Goal: Task Accomplishment & Management: Manage account settings

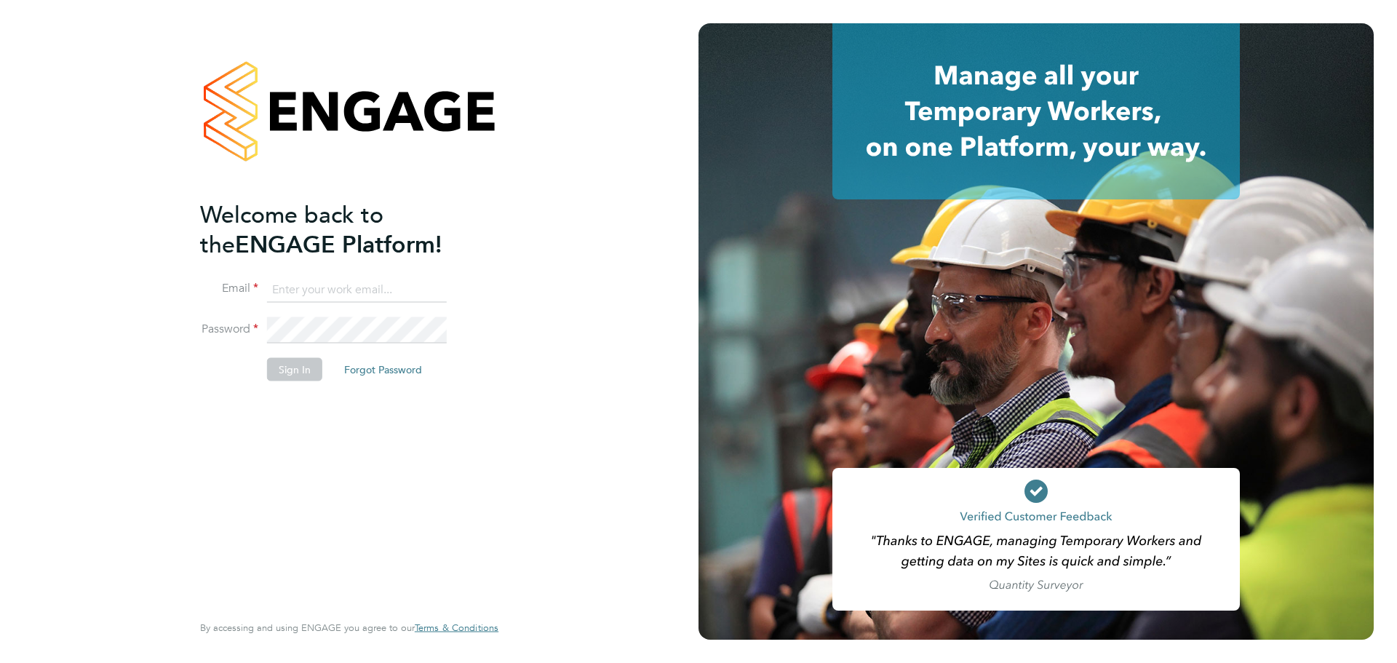
click at [368, 291] on input at bounding box center [357, 290] width 180 height 26
type input "demi@tradelinerecruitment.co.uk"
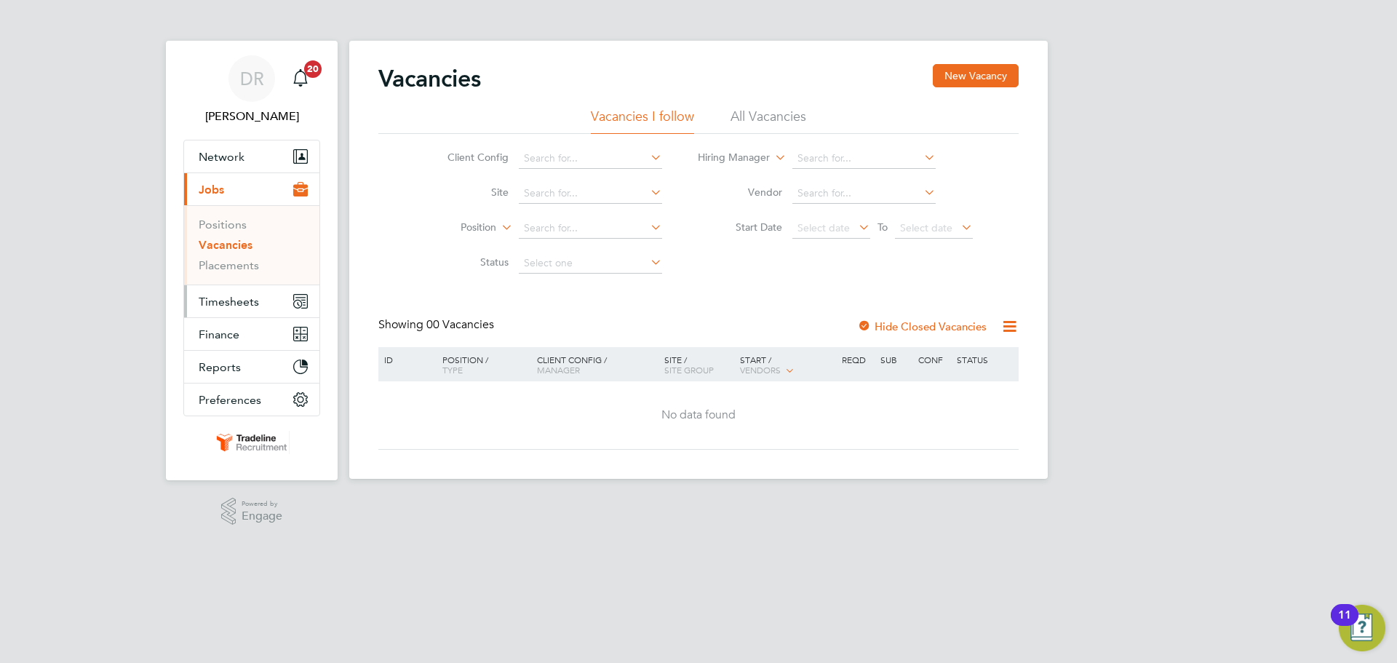
click at [266, 300] on button "Timesheets" at bounding box center [251, 301] width 135 height 32
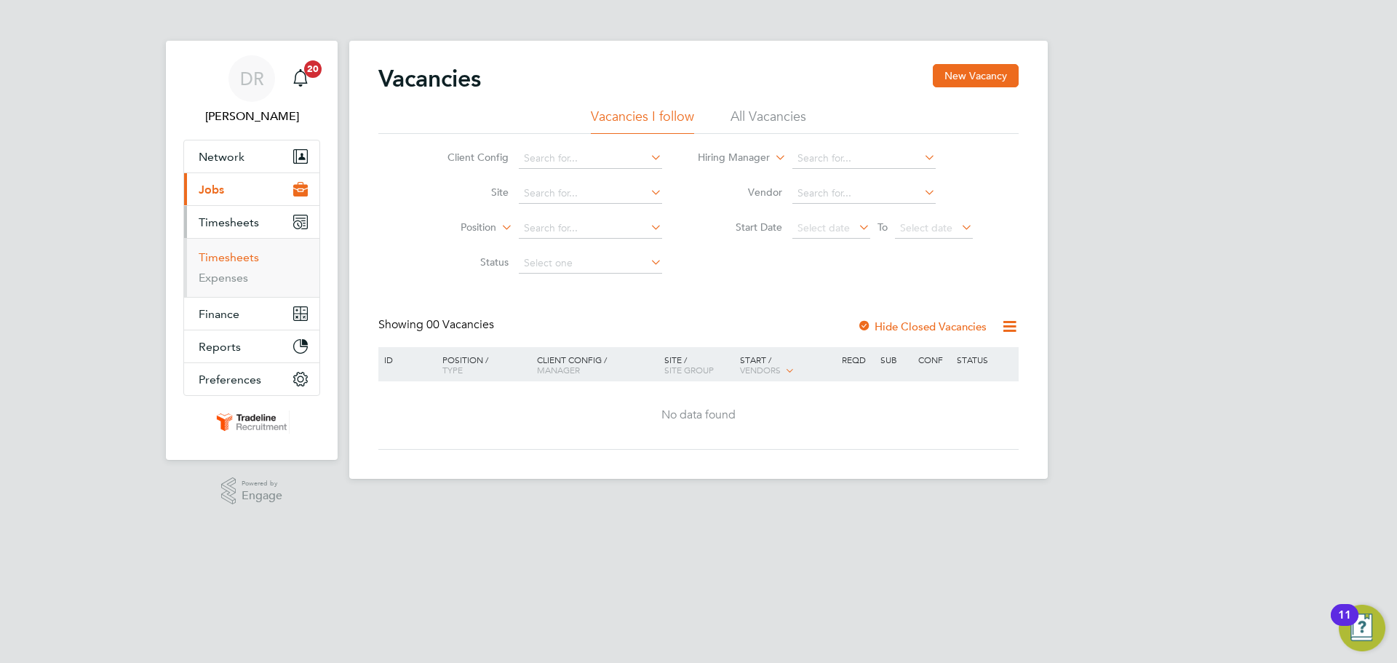
click at [243, 261] on link "Timesheets" at bounding box center [229, 257] width 60 height 14
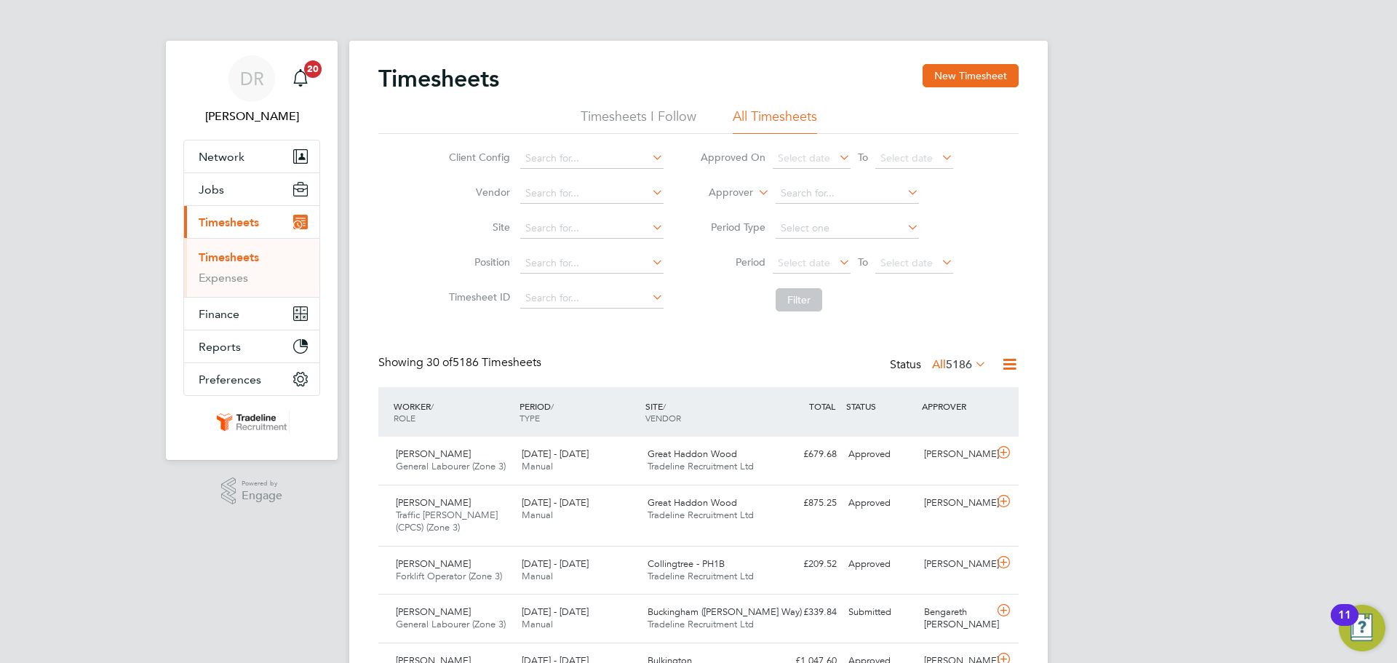
click at [710, 195] on label "Approver" at bounding box center [720, 193] width 65 height 15
click at [713, 211] on li "Worker" at bounding box center [717, 209] width 72 height 19
click at [781, 191] on input at bounding box center [847, 193] width 143 height 20
click at [797, 210] on li "[PERSON_NAME]" at bounding box center [864, 214] width 180 height 20
type input "[PERSON_NAME]"
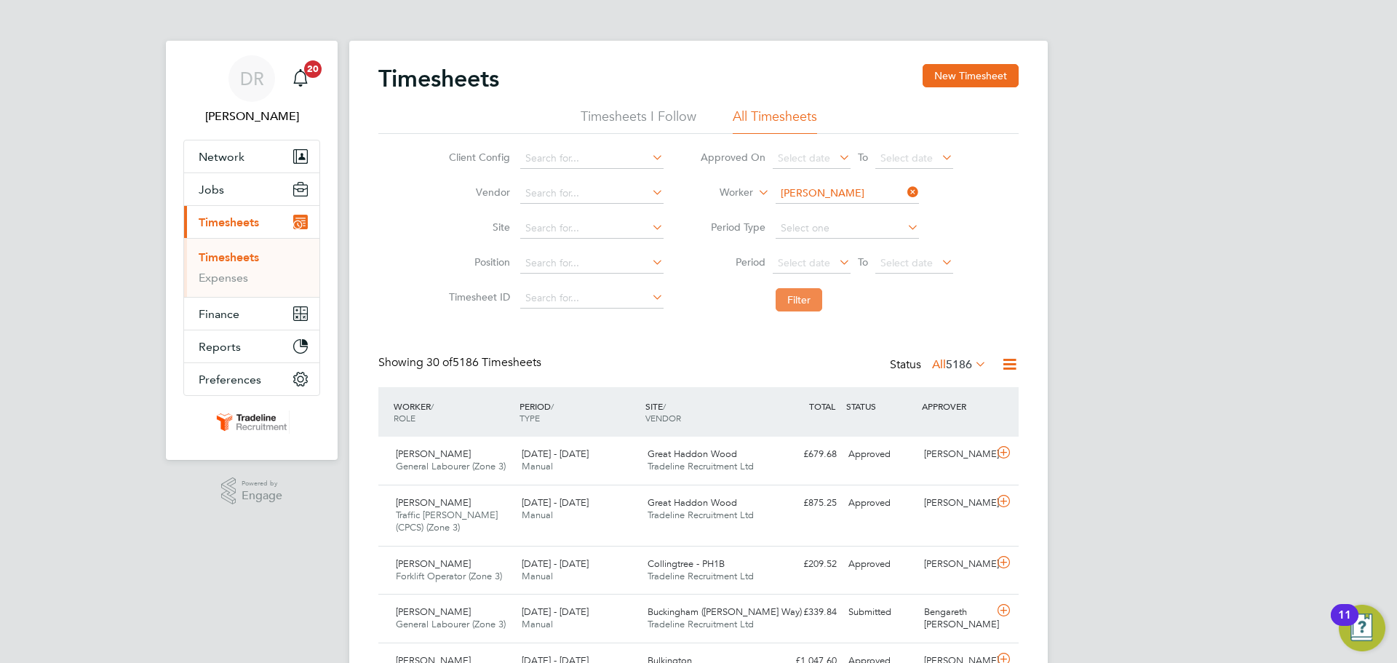
click at [796, 301] on button "Filter" at bounding box center [799, 299] width 47 height 23
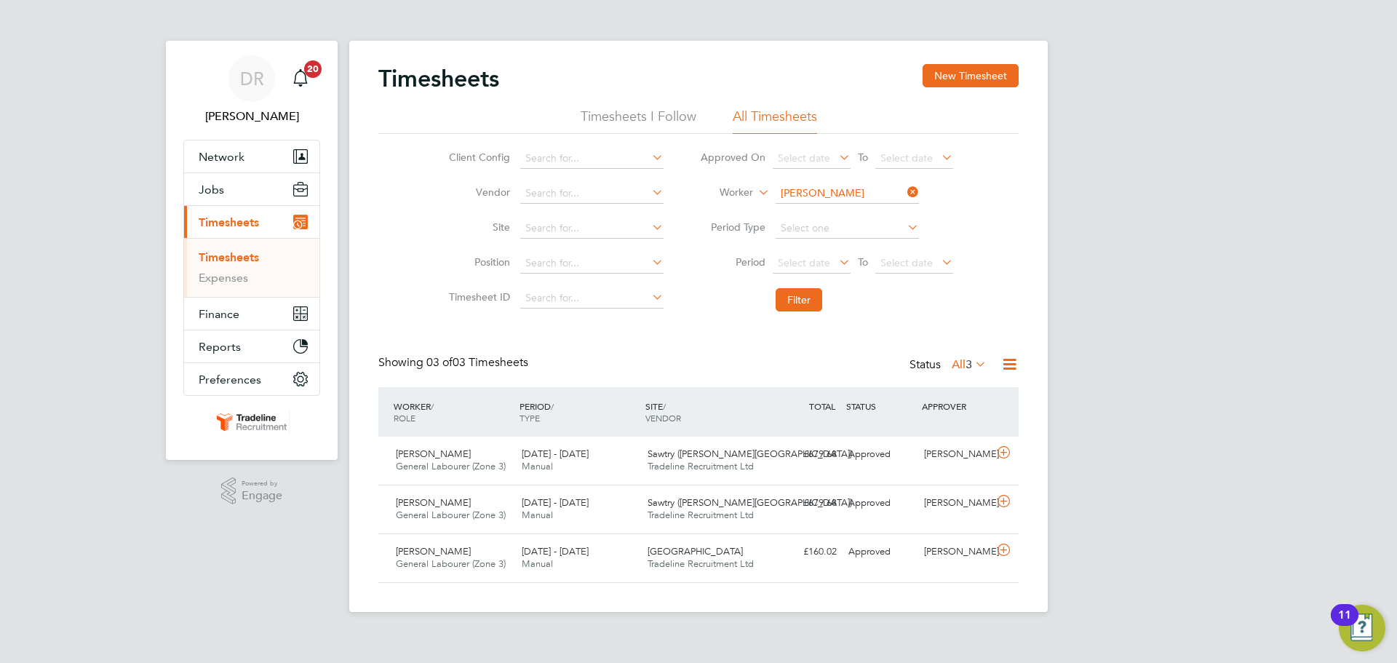
click at [962, 88] on div "Timesheets New Timesheet" at bounding box center [698, 86] width 640 height 44
click at [954, 76] on button "New Timesheet" at bounding box center [971, 75] width 96 height 23
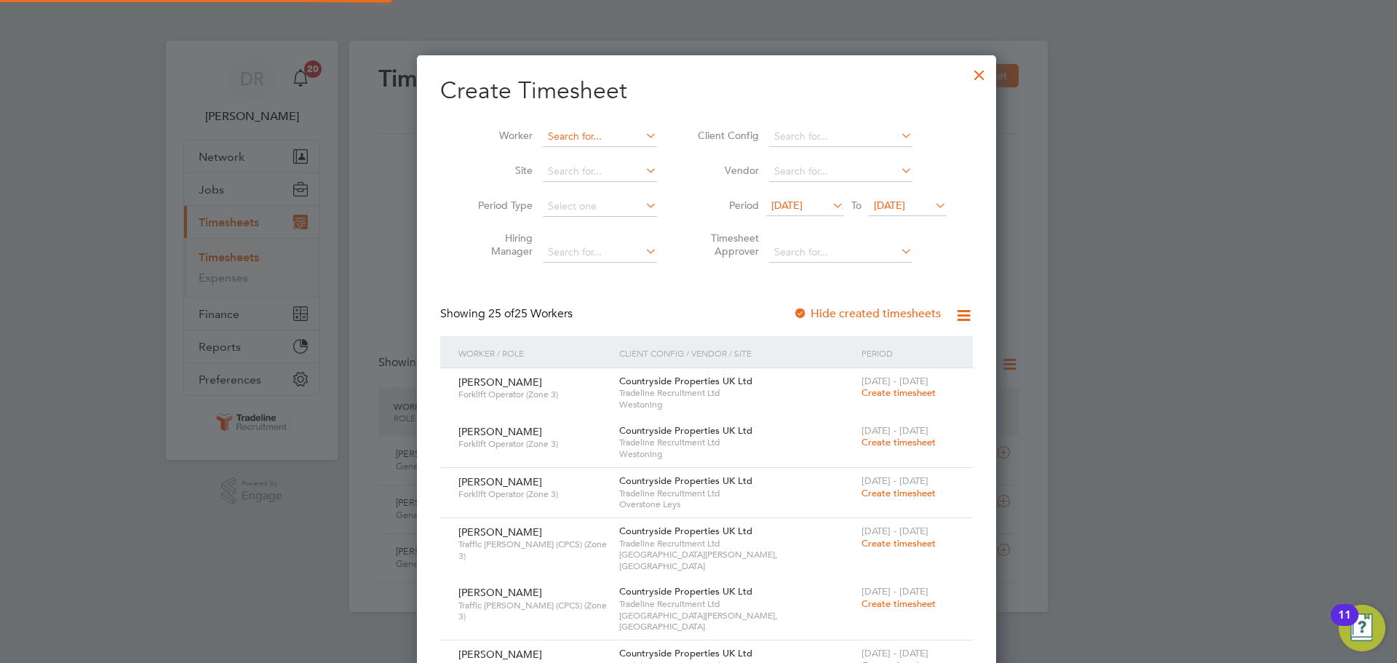
click at [555, 132] on input at bounding box center [600, 137] width 114 height 20
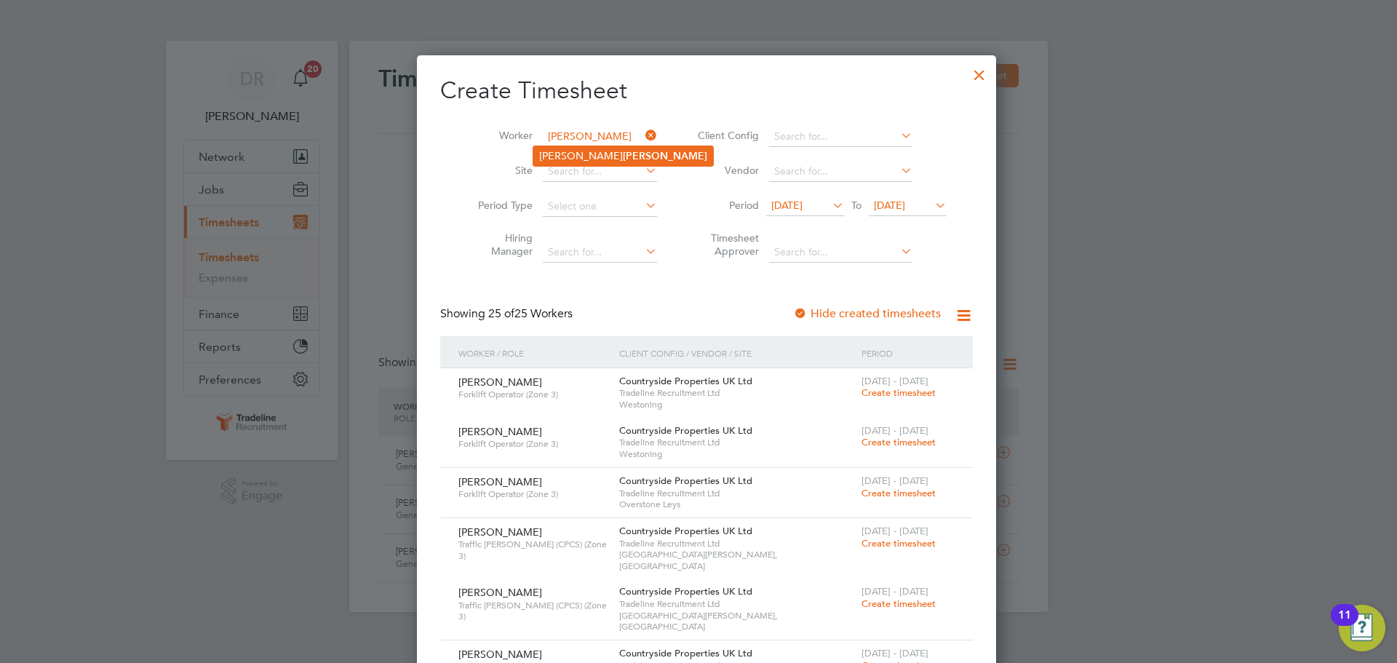
click at [623, 150] on b "[PERSON_NAME]" at bounding box center [665, 156] width 84 height 12
type input "[PERSON_NAME]"
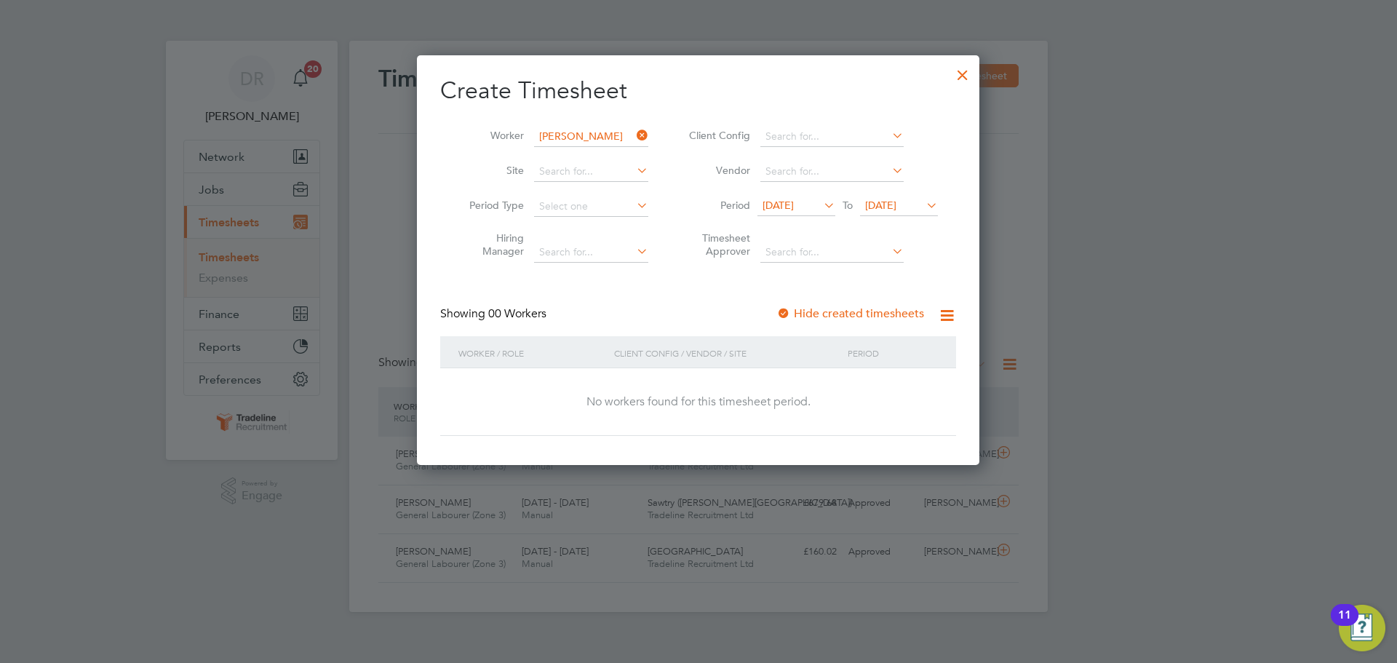
click at [931, 196] on div "[DATE] To [DATE]" at bounding box center [848, 206] width 180 height 20
click at [924, 202] on icon at bounding box center [924, 205] width 0 height 20
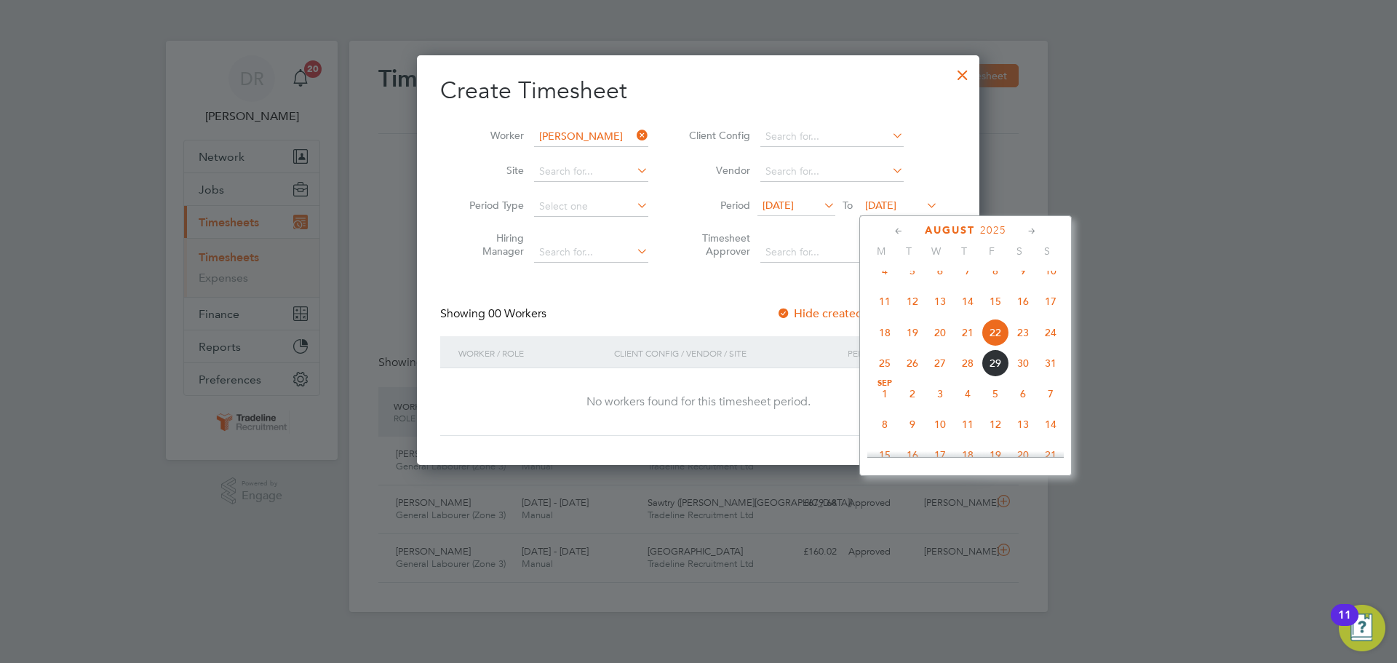
click at [1055, 370] on span "31" at bounding box center [1051, 363] width 28 height 28
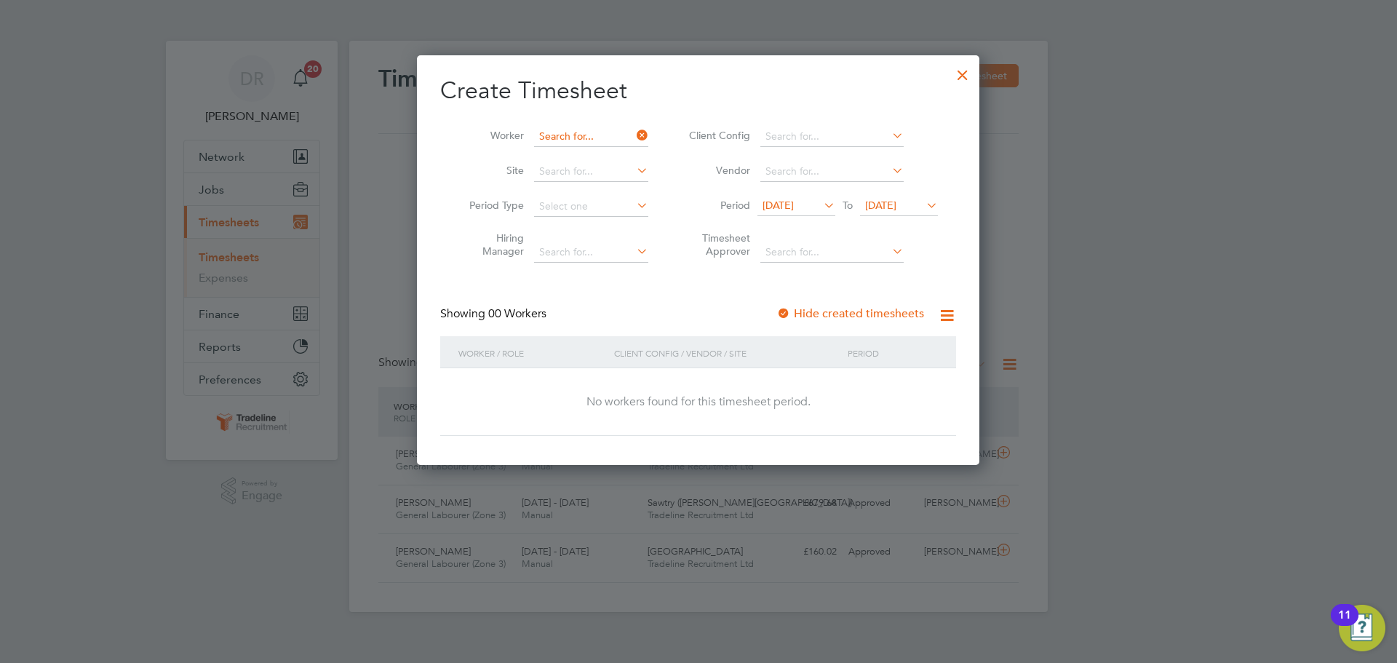
click at [568, 131] on input at bounding box center [591, 137] width 114 height 20
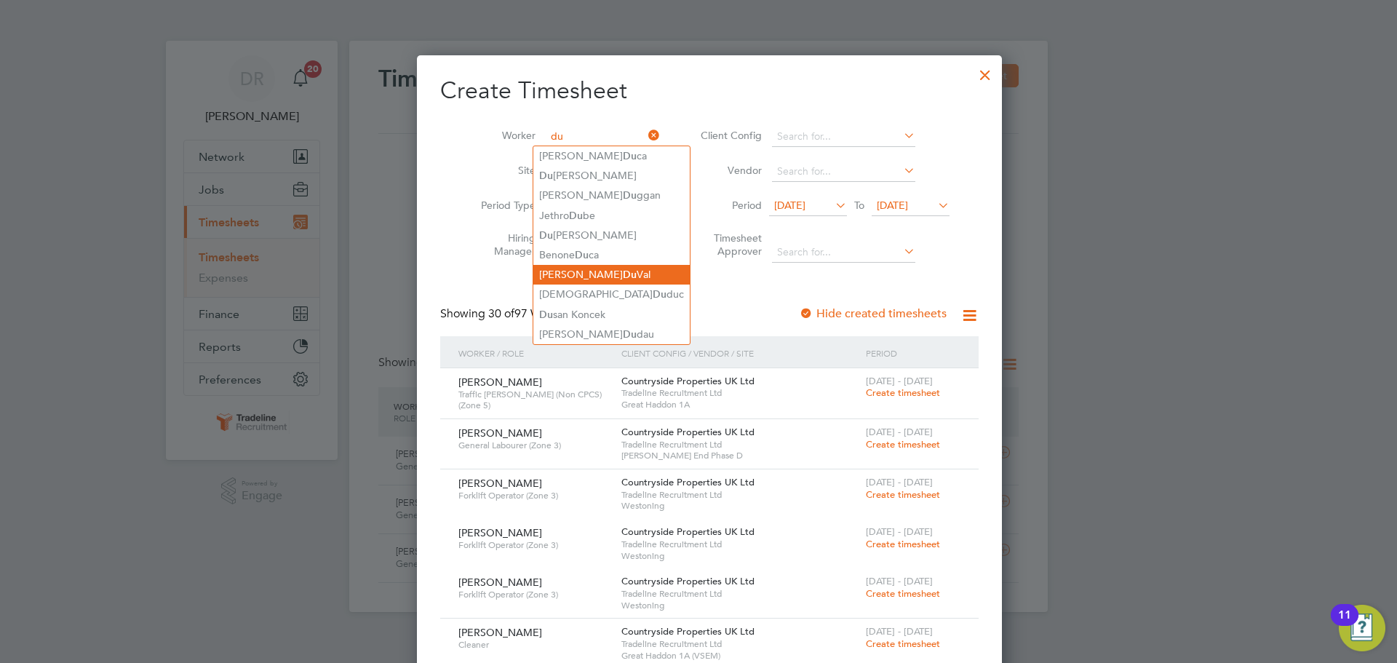
click at [587, 271] on li "[PERSON_NAME] Du [PERSON_NAME]" at bounding box center [611, 275] width 156 height 20
type input "[PERSON_NAME] Du [PERSON_NAME]"
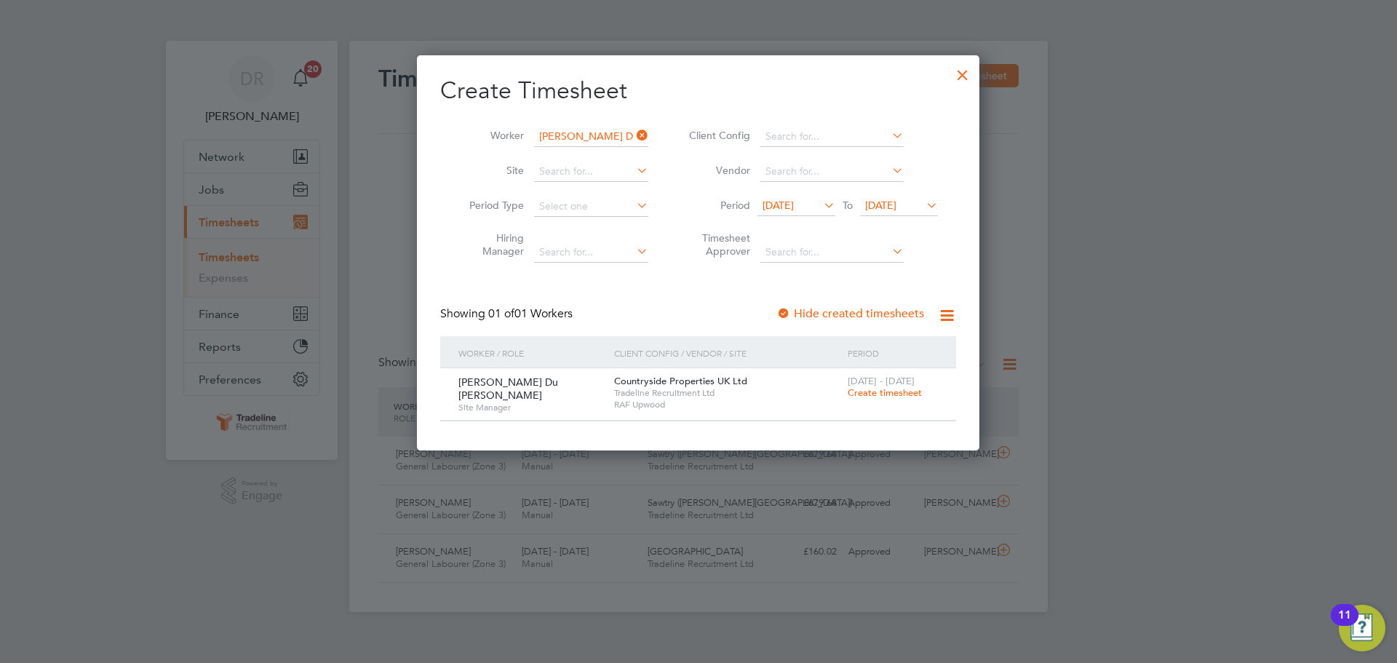
click at [970, 81] on div at bounding box center [963, 71] width 26 height 26
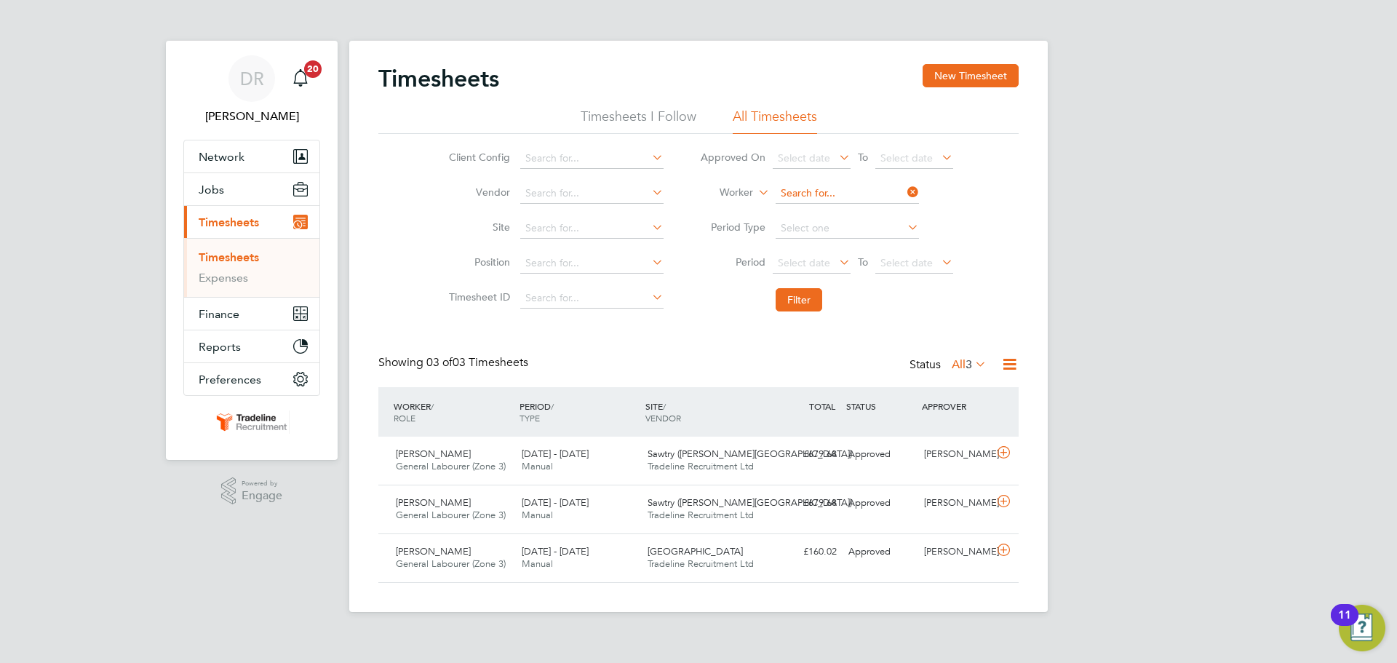
click at [825, 194] on input at bounding box center [847, 193] width 143 height 20
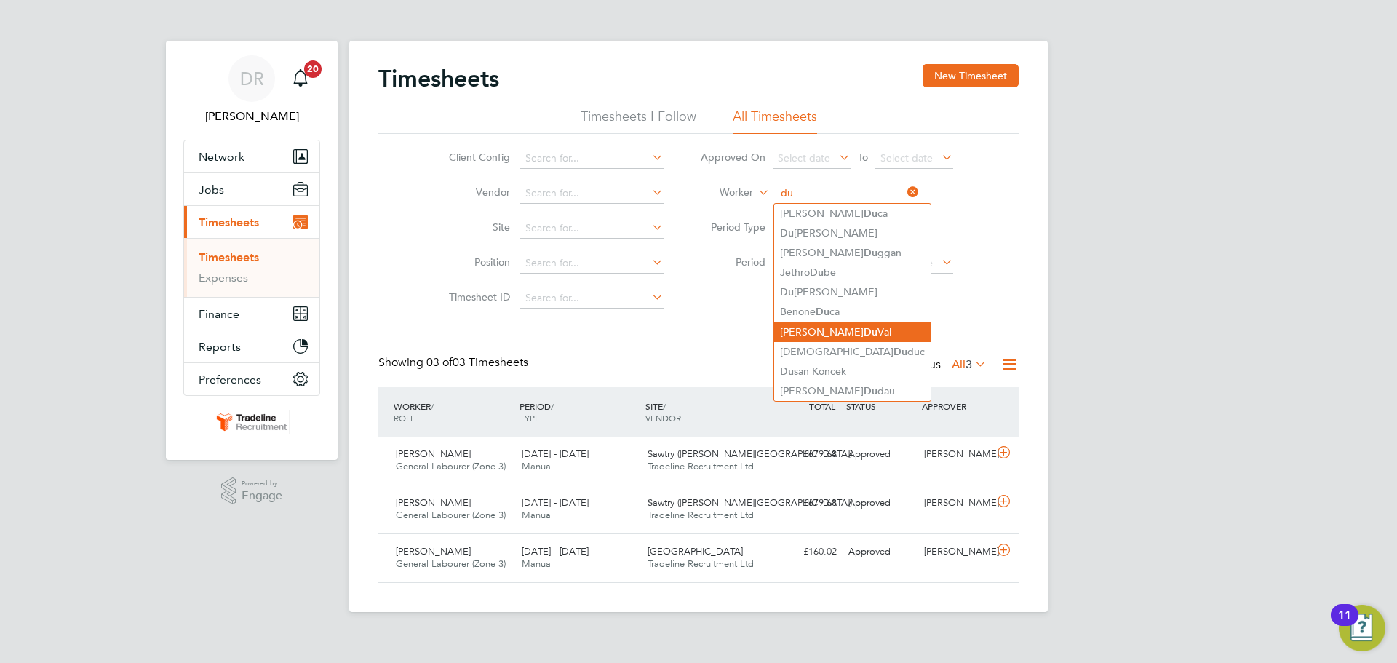
click at [864, 329] on b "Du" at bounding box center [871, 332] width 14 height 12
type input "[PERSON_NAME] Du [PERSON_NAME]"
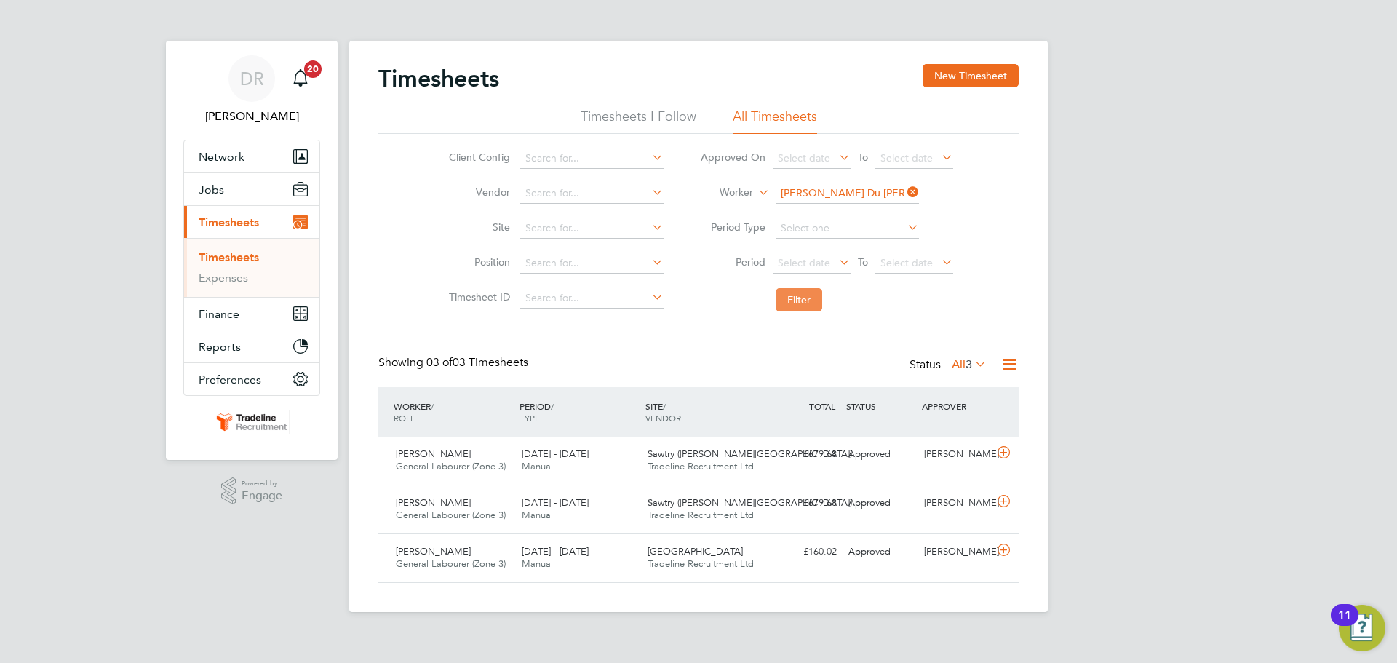
click at [798, 306] on button "Filter" at bounding box center [799, 299] width 47 height 23
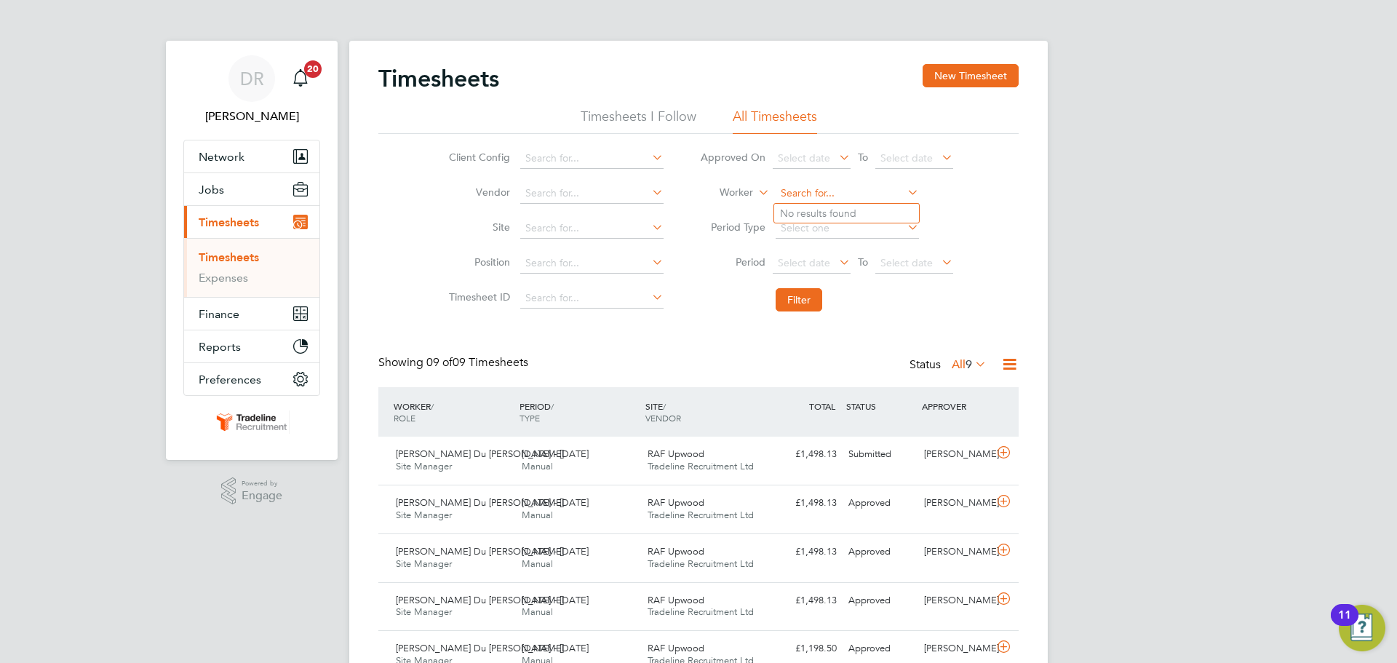
click at [806, 190] on input at bounding box center [847, 193] width 143 height 20
click at [809, 211] on li "[PERSON_NAME]" at bounding box center [864, 214] width 180 height 20
type input "[PERSON_NAME]"
click at [808, 303] on button "Filter" at bounding box center [799, 299] width 47 height 23
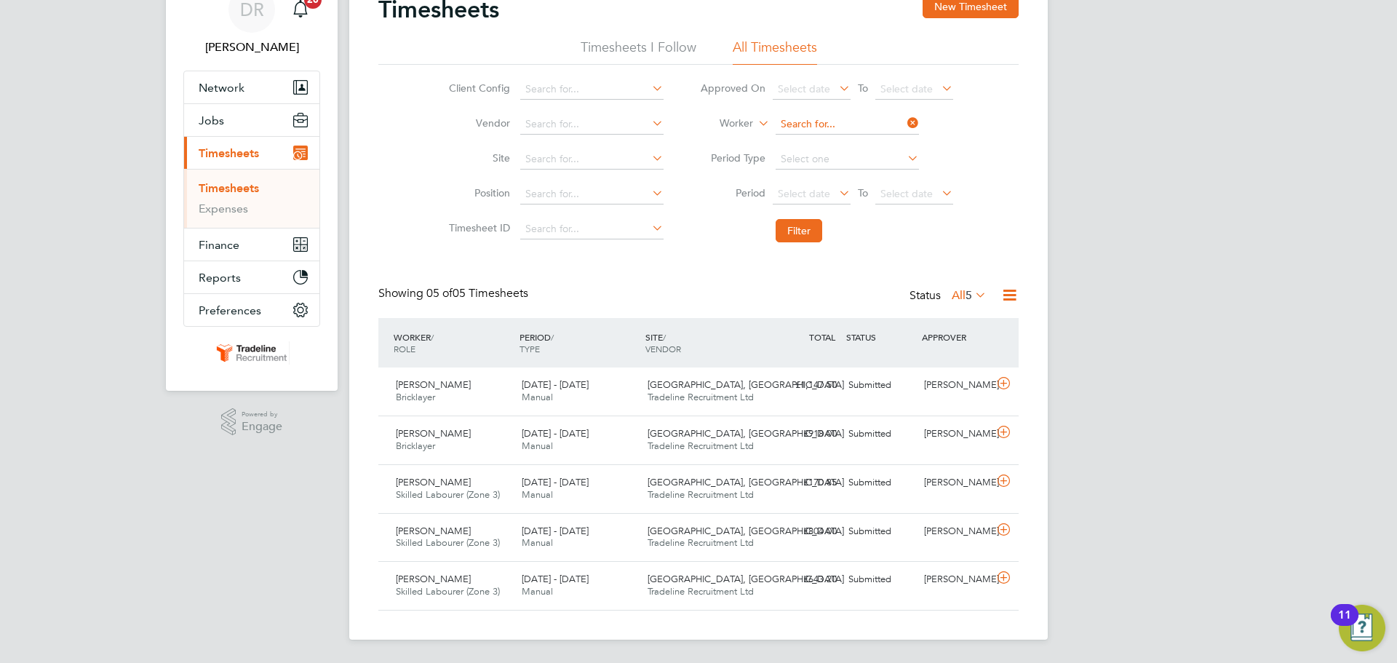
click at [809, 124] on input at bounding box center [847, 124] width 143 height 20
type input "j"
click at [841, 199] on li "[PERSON_NAME] ain" at bounding box center [871, 204] width 194 height 20
type input "[PERSON_NAME]"
click at [814, 238] on button "Filter" at bounding box center [799, 230] width 47 height 23
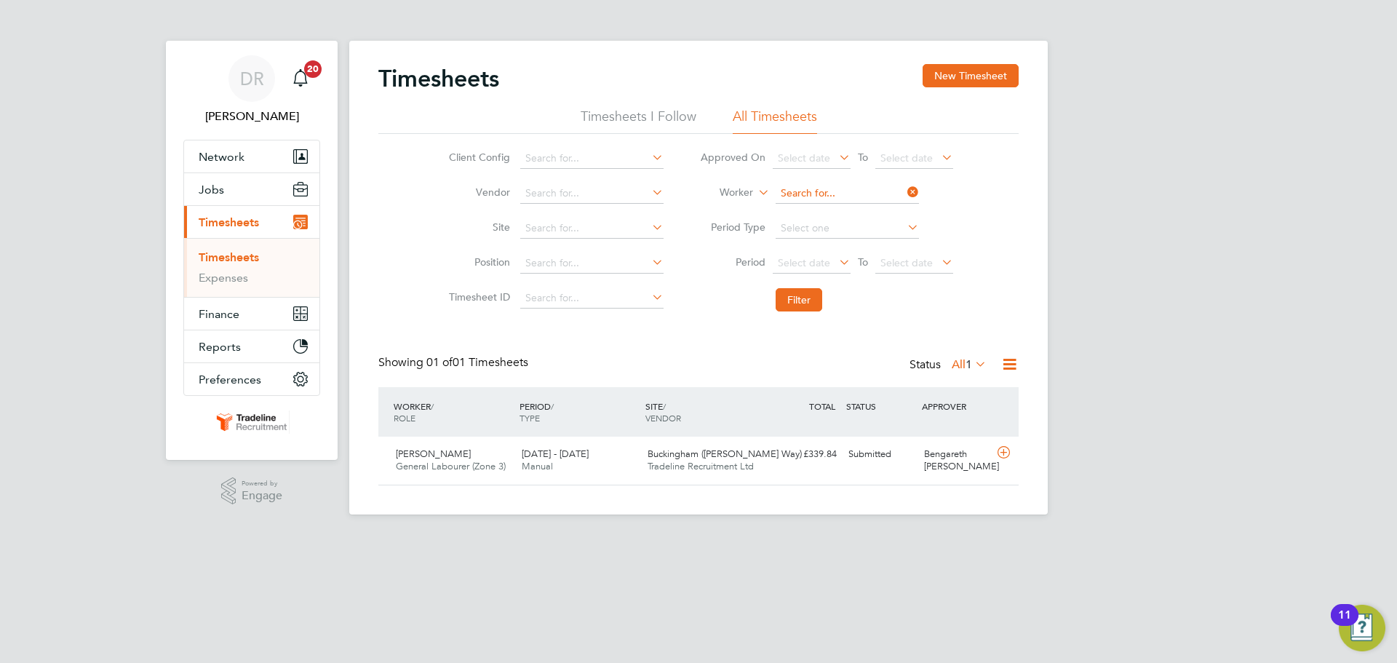
click at [822, 195] on input at bounding box center [847, 193] width 143 height 20
click at [822, 205] on li "[PERSON_NAME] ton" at bounding box center [846, 214] width 145 height 20
type input "[PERSON_NAME]"
click at [801, 304] on button "Filter" at bounding box center [799, 299] width 47 height 23
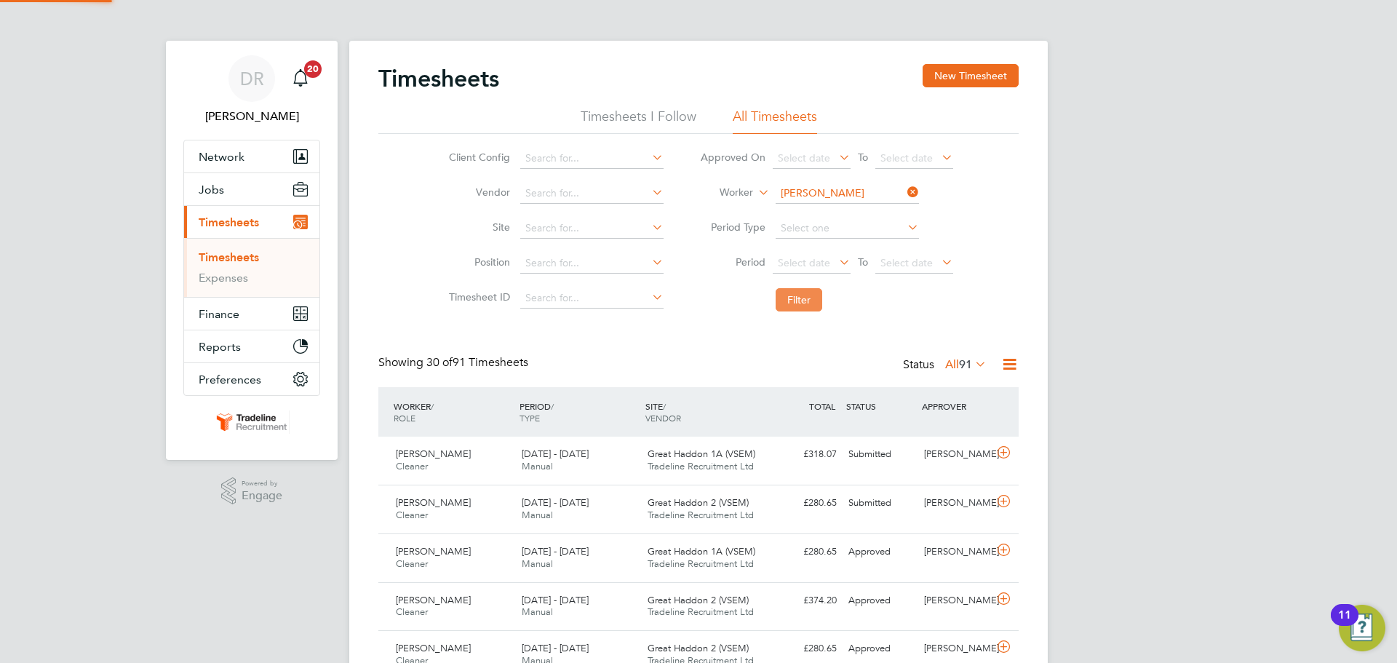
scroll to position [37, 127]
click at [813, 194] on input at bounding box center [847, 193] width 143 height 20
click at [824, 233] on li "[PERSON_NAME]" at bounding box center [864, 233] width 180 height 20
type input "[PERSON_NAME]"
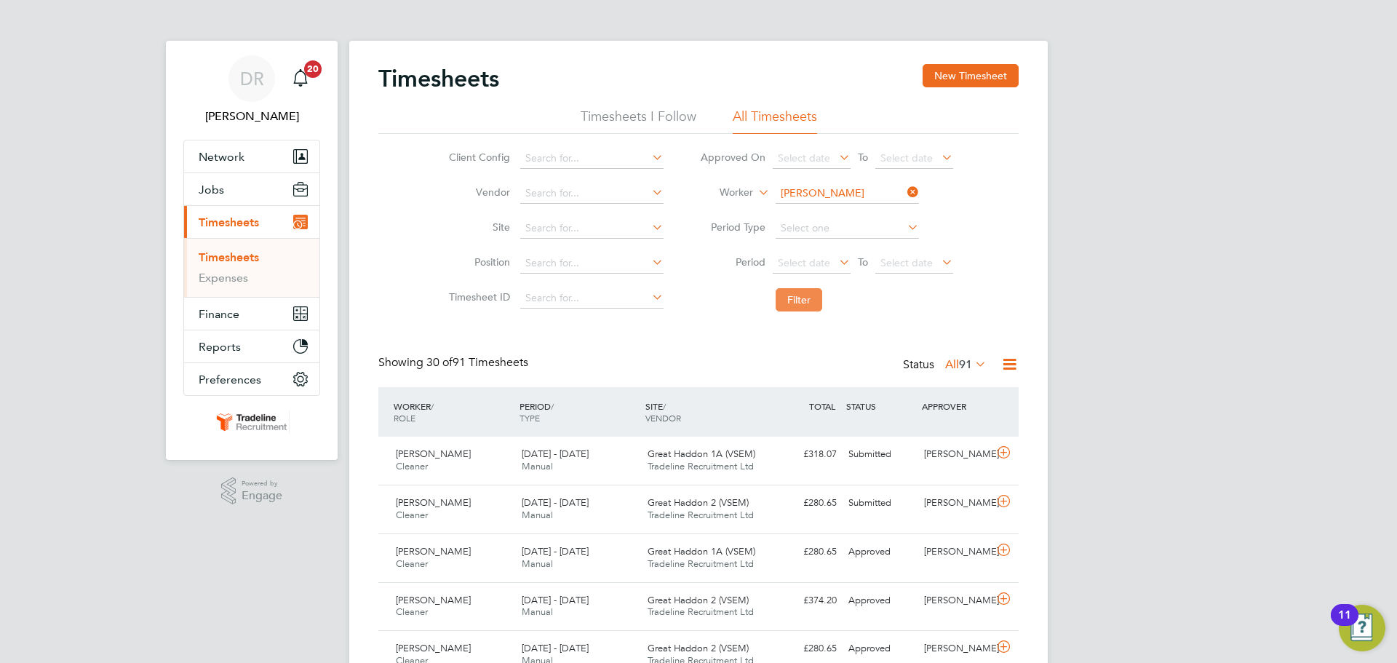
click at [794, 306] on button "Filter" at bounding box center [799, 299] width 47 height 23
click at [814, 191] on input at bounding box center [847, 193] width 143 height 20
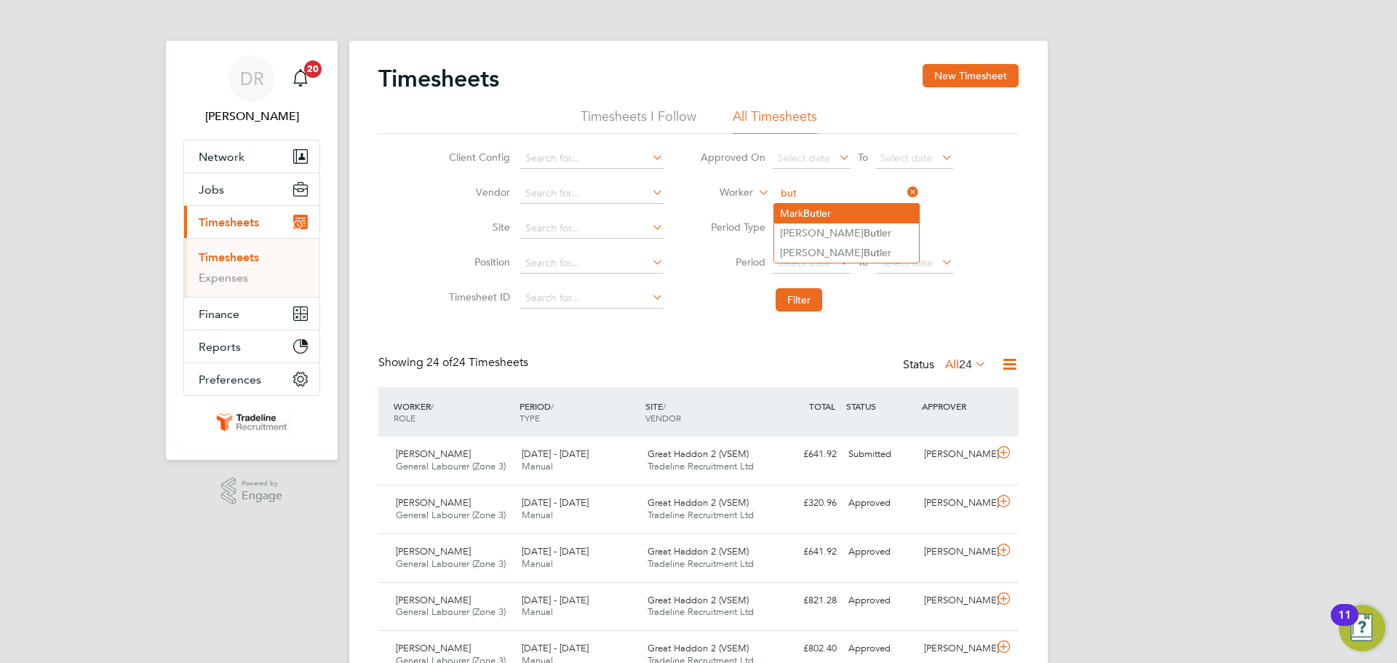
click at [814, 204] on li "[PERSON_NAME]" at bounding box center [846, 214] width 145 height 20
type input "[PERSON_NAME]"
click at [817, 306] on button "Filter" at bounding box center [799, 299] width 47 height 23
click at [813, 190] on input at bounding box center [847, 193] width 143 height 20
click at [825, 206] on li "[PERSON_NAME] iams" at bounding box center [846, 214] width 145 height 20
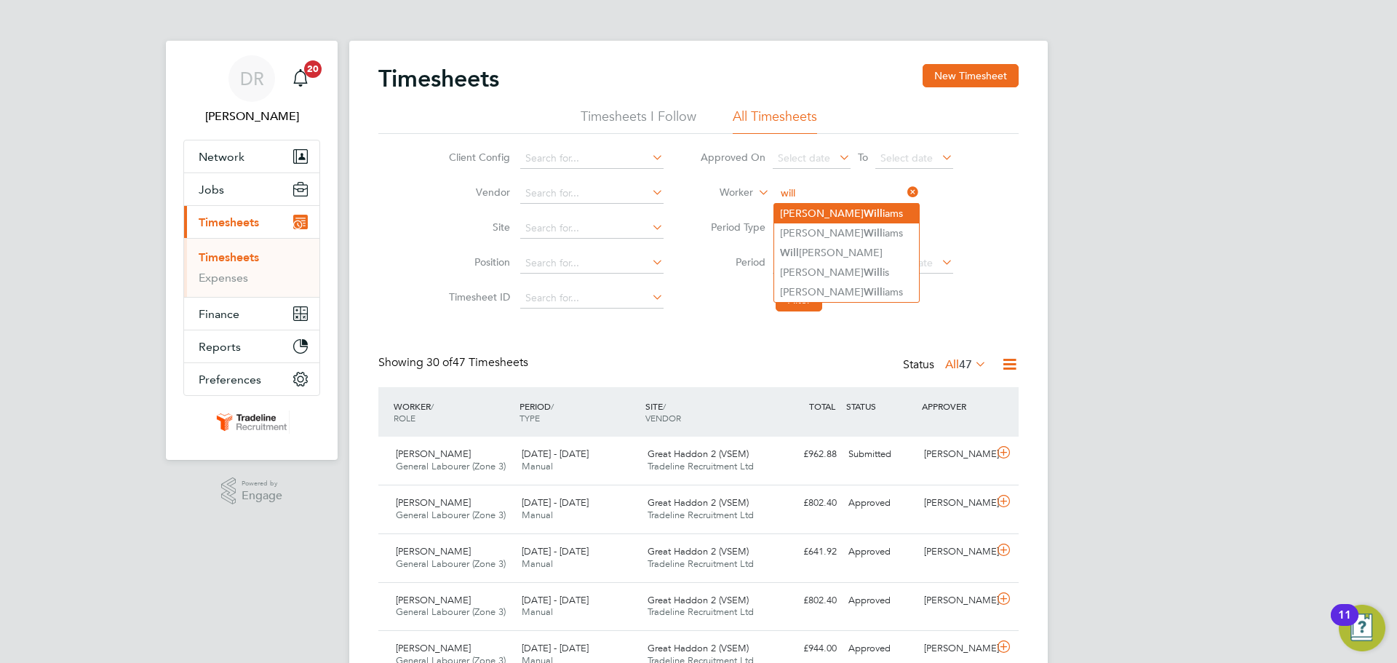
type input "[PERSON_NAME]"
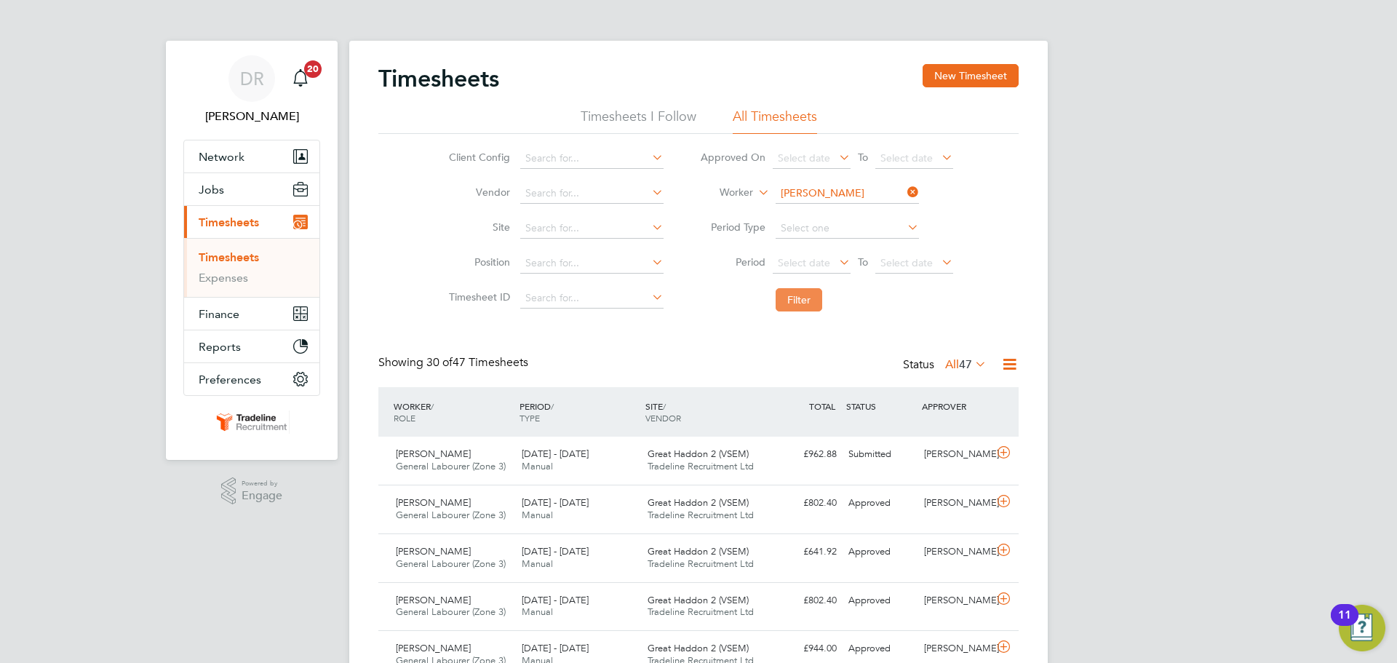
click at [809, 295] on button "Filter" at bounding box center [799, 299] width 47 height 23
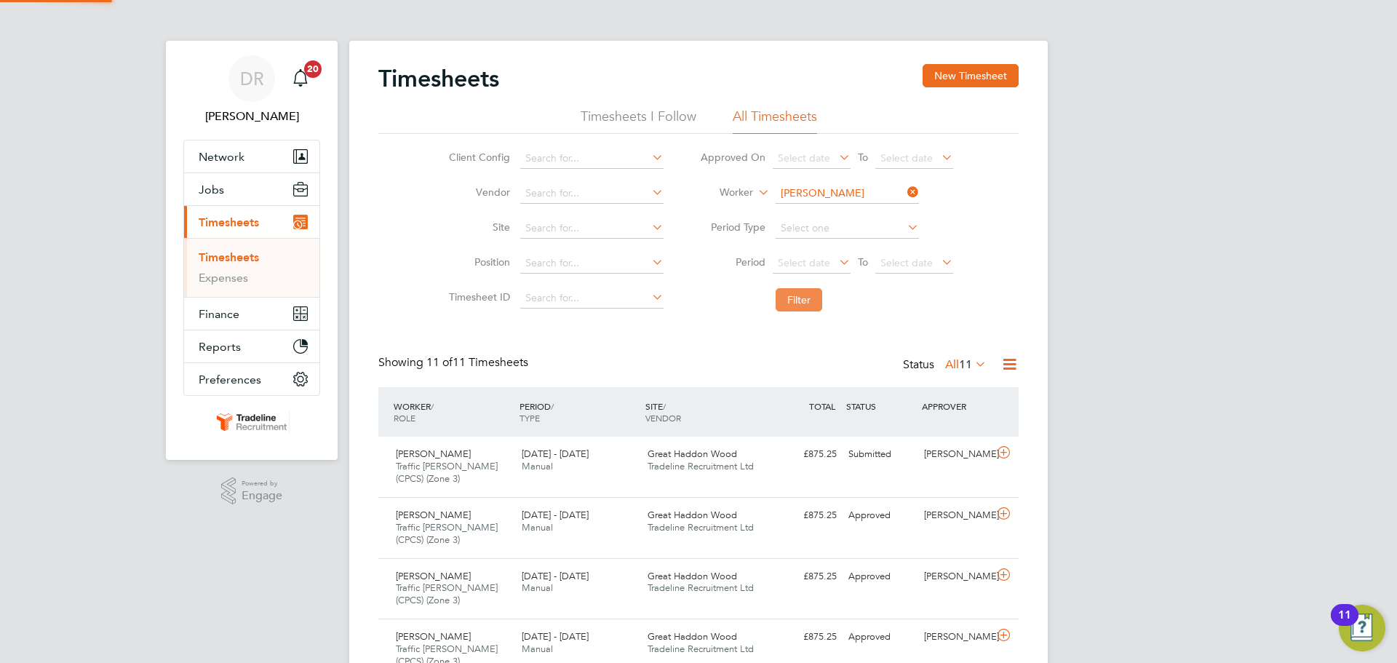
scroll to position [49, 127]
click at [817, 196] on input at bounding box center [847, 193] width 143 height 20
click at [864, 228] on b "Simp" at bounding box center [876, 233] width 24 height 12
type input "[PERSON_NAME]"
click at [810, 303] on button "Filter" at bounding box center [799, 299] width 47 height 23
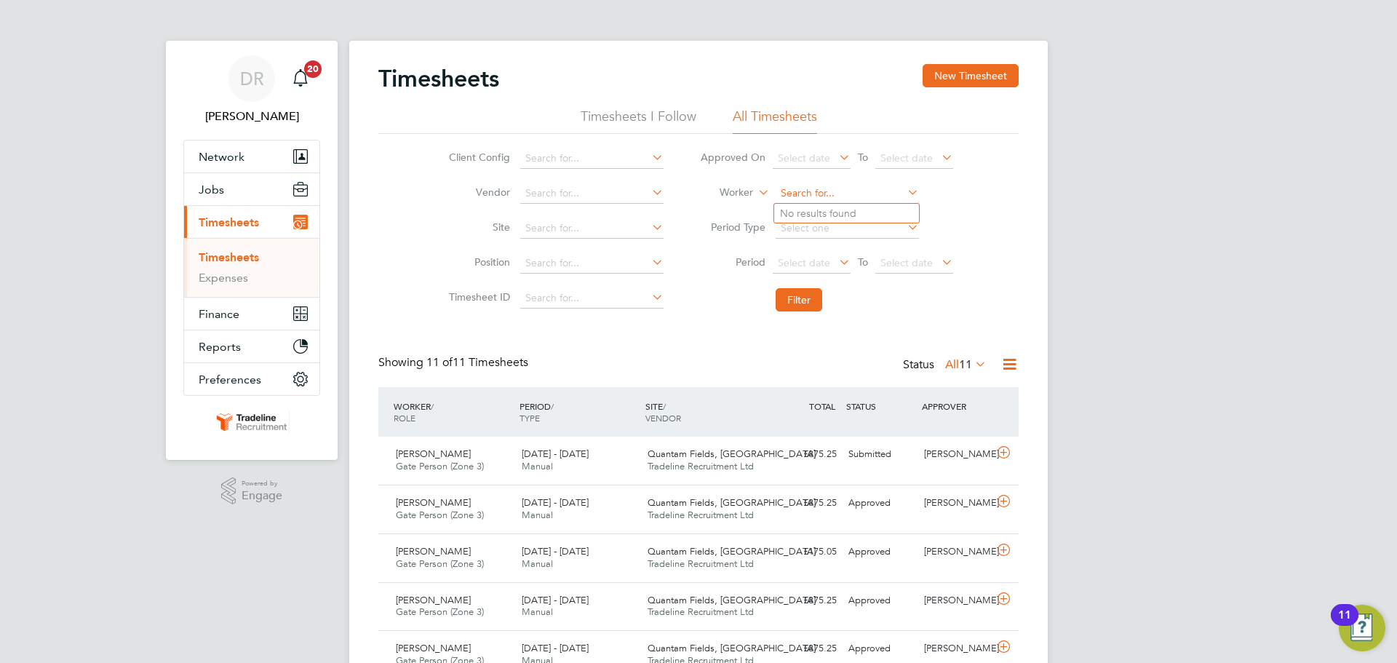
click at [851, 190] on input at bounding box center [847, 193] width 143 height 20
click at [843, 224] on li "[PERSON_NAME]" at bounding box center [876, 233] width 204 height 20
type input "[PERSON_NAME]"
click at [793, 306] on button "Filter" at bounding box center [799, 299] width 47 height 23
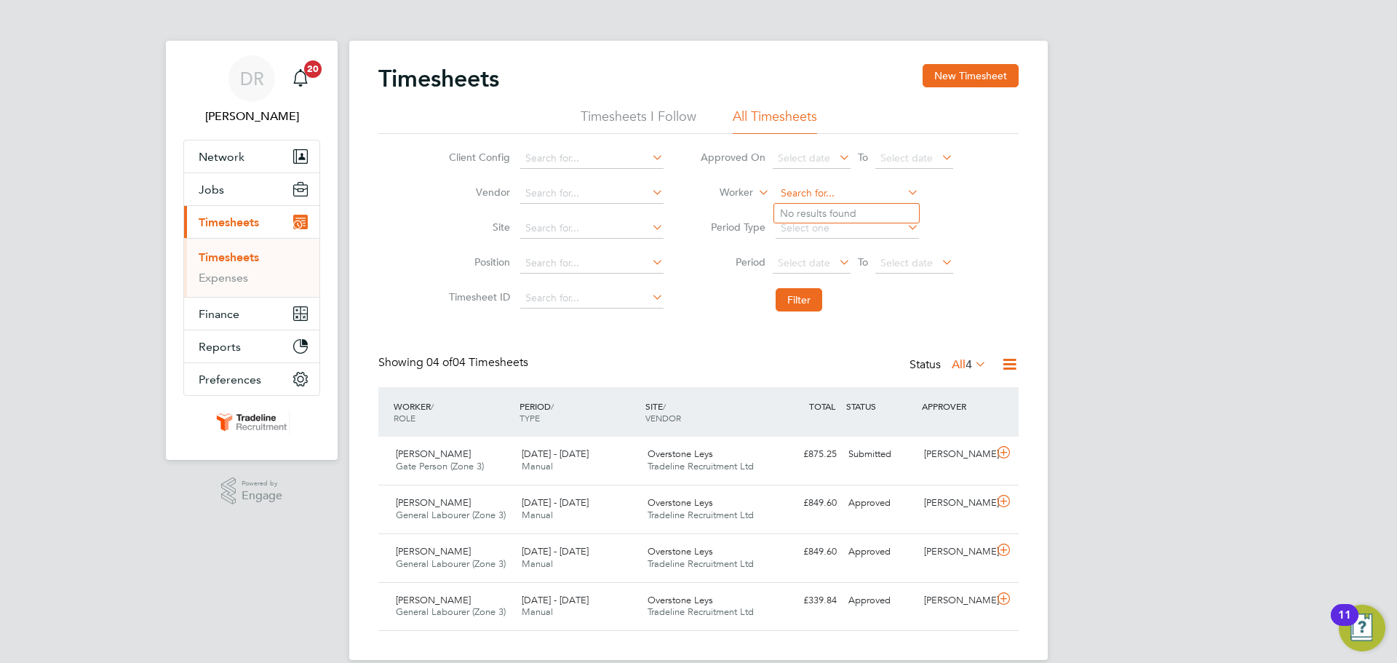
click at [830, 192] on input at bounding box center [847, 193] width 143 height 20
click at [802, 232] on li "[PERSON_NAME] u" at bounding box center [846, 233] width 145 height 20
type input "[PERSON_NAME]"
click at [795, 300] on button "Filter" at bounding box center [799, 299] width 47 height 23
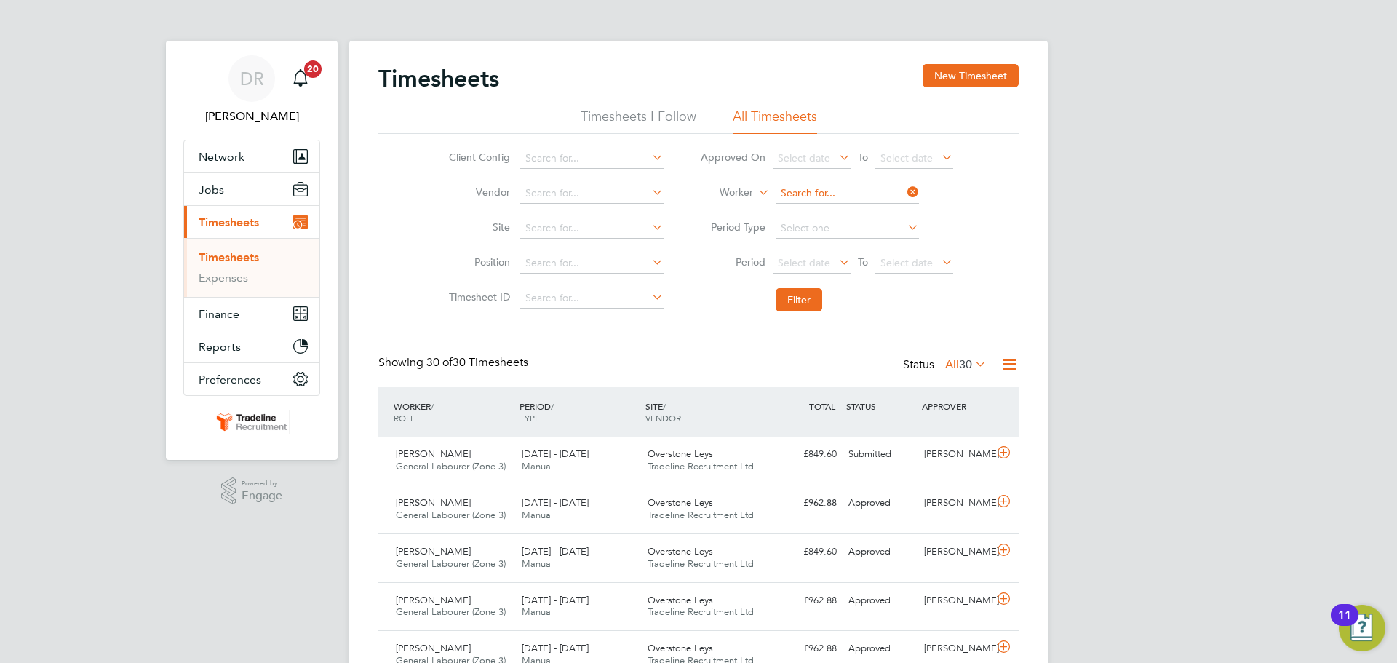
click at [810, 196] on input at bounding box center [847, 193] width 143 height 20
click at [820, 215] on li "[PERSON_NAME] ar" at bounding box center [846, 214] width 145 height 20
type input "Florin-[PERSON_NAME]"
click at [798, 295] on button "Filter" at bounding box center [799, 299] width 47 height 23
click at [790, 188] on input at bounding box center [847, 193] width 143 height 20
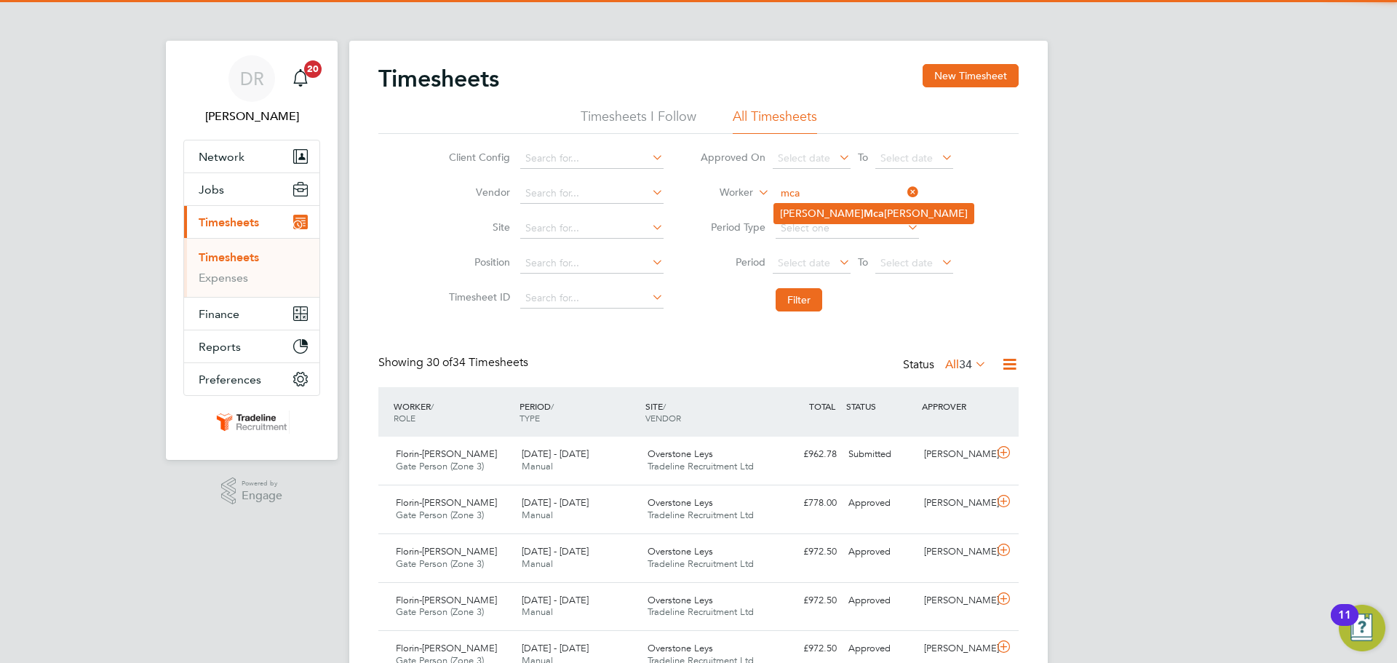
click at [808, 212] on li "[PERSON_NAME] [PERSON_NAME]" at bounding box center [873, 214] width 199 height 20
type input "[PERSON_NAME]"
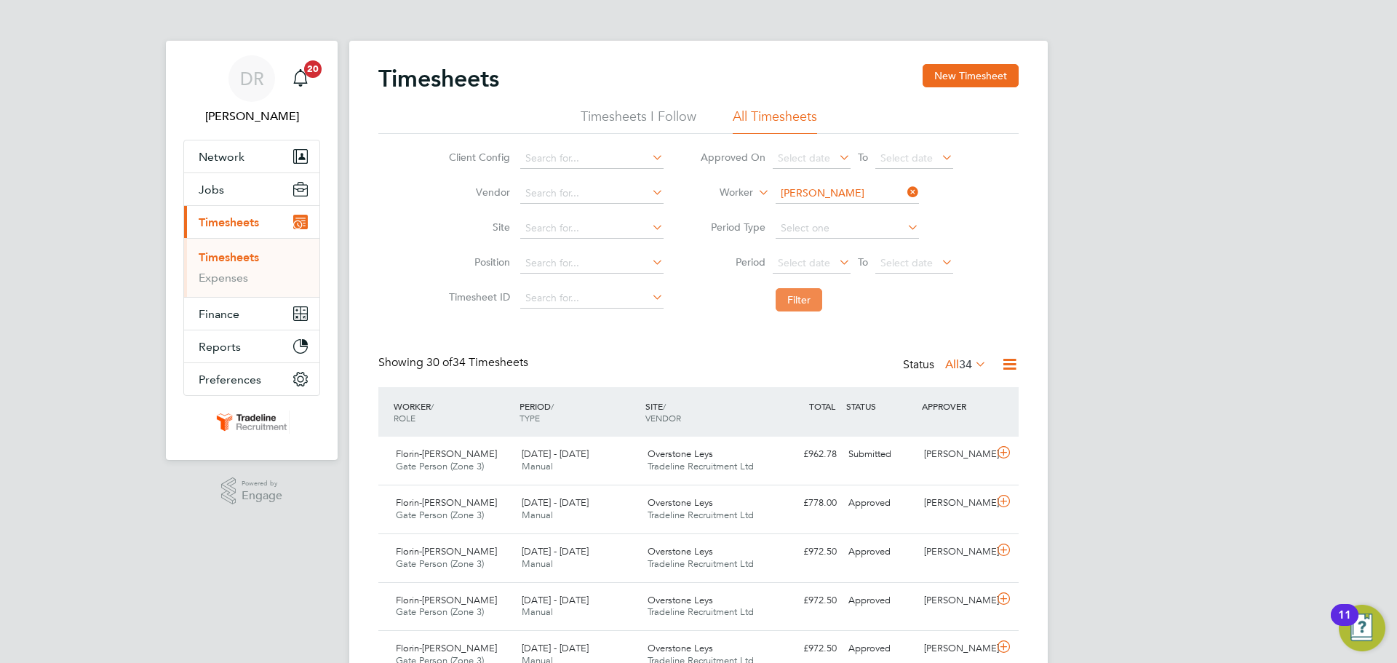
click at [798, 299] on button "Filter" at bounding box center [799, 299] width 47 height 23
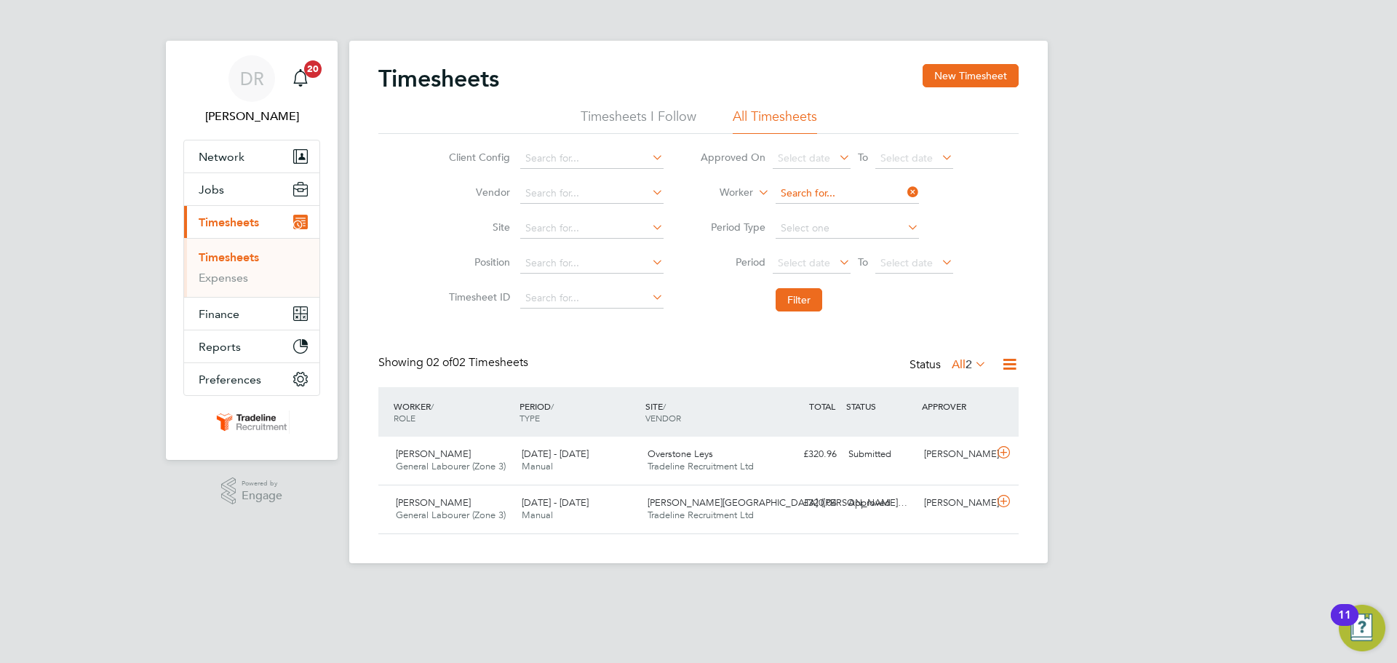
click at [830, 191] on input at bounding box center [847, 193] width 143 height 20
click at [864, 217] on b "Net" at bounding box center [872, 213] width 17 height 12
type input "[PERSON_NAME]"
click at [794, 301] on button "Filter" at bounding box center [799, 299] width 47 height 23
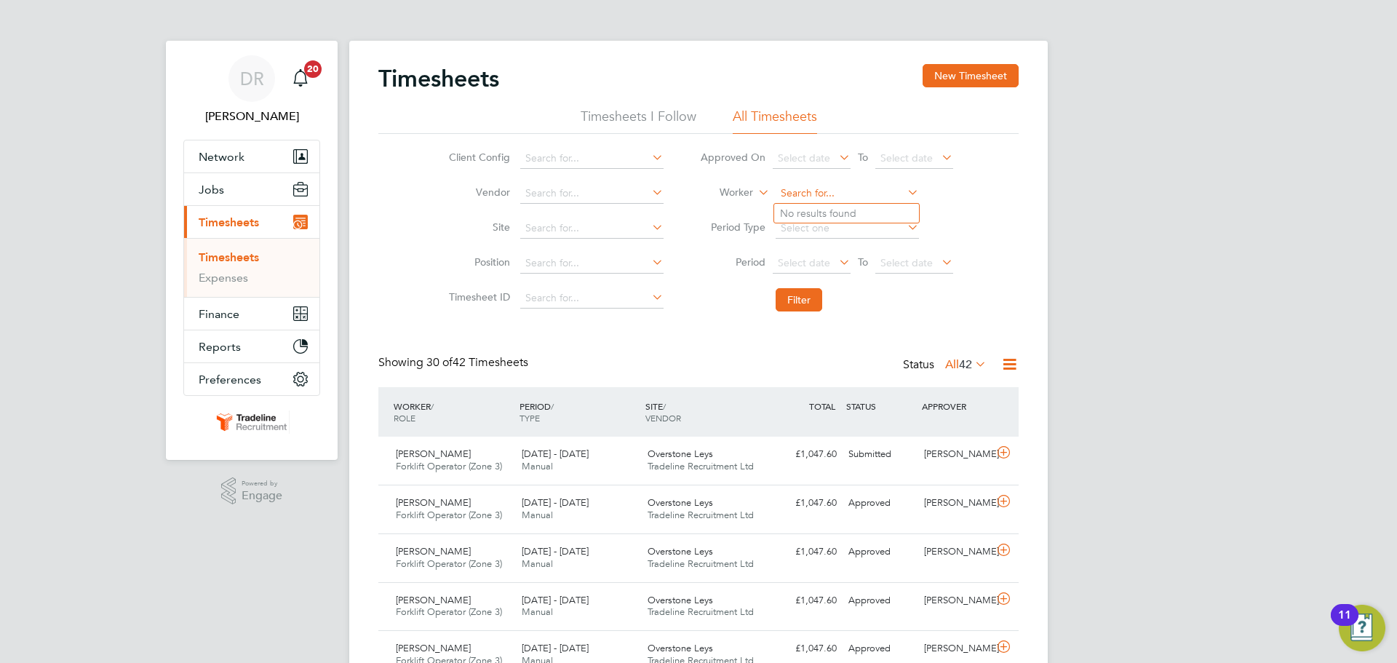
click at [830, 190] on input at bounding box center [847, 193] width 143 height 20
click at [838, 210] on li "[PERSON_NAME] ile" at bounding box center [846, 214] width 145 height 20
type input "Aurelian-[PERSON_NAME]"
click at [795, 307] on button "Filter" at bounding box center [799, 299] width 47 height 23
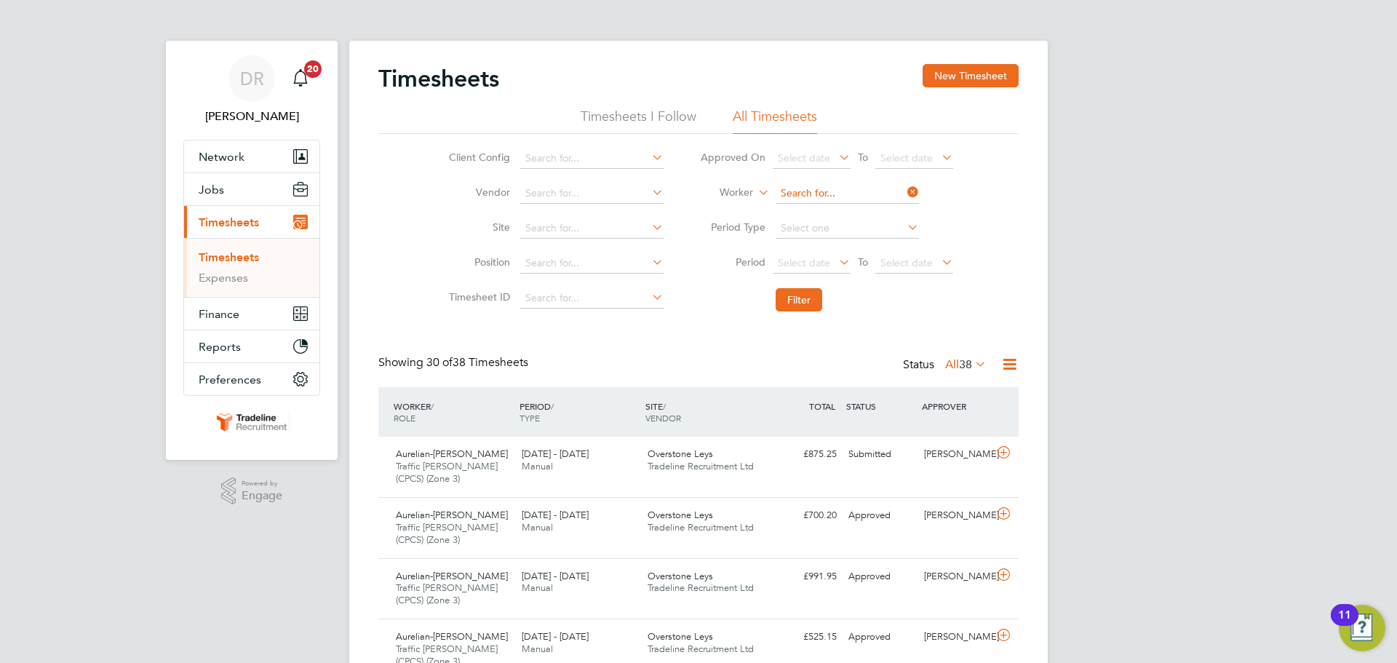
click at [827, 186] on input at bounding box center [847, 193] width 143 height 20
click at [823, 248] on li "[PERSON_NAME]" at bounding box center [846, 253] width 145 height 20
type input "[PERSON_NAME]"
click at [795, 299] on button "Filter" at bounding box center [799, 299] width 47 height 23
click at [821, 193] on input at bounding box center [847, 193] width 143 height 20
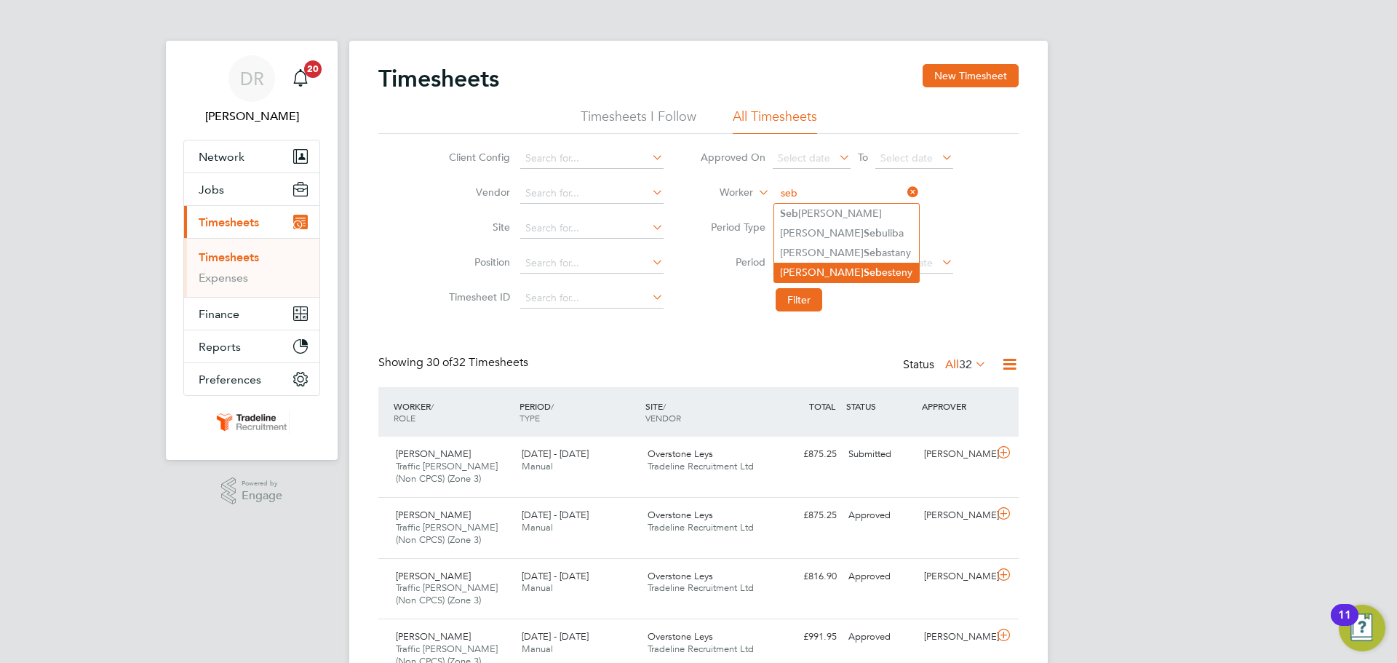
click at [864, 266] on b "Seb" at bounding box center [873, 272] width 18 height 12
type input "[PERSON_NAME]"
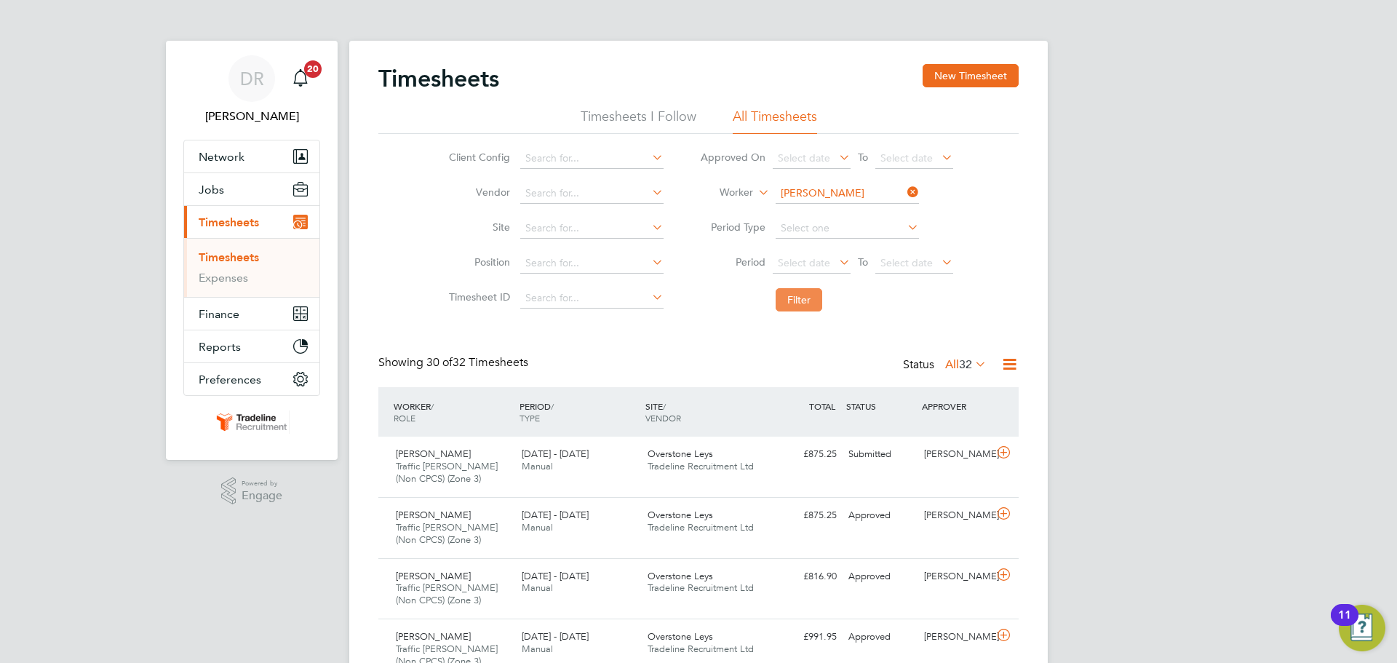
click at [795, 299] on button "Filter" at bounding box center [799, 299] width 47 height 23
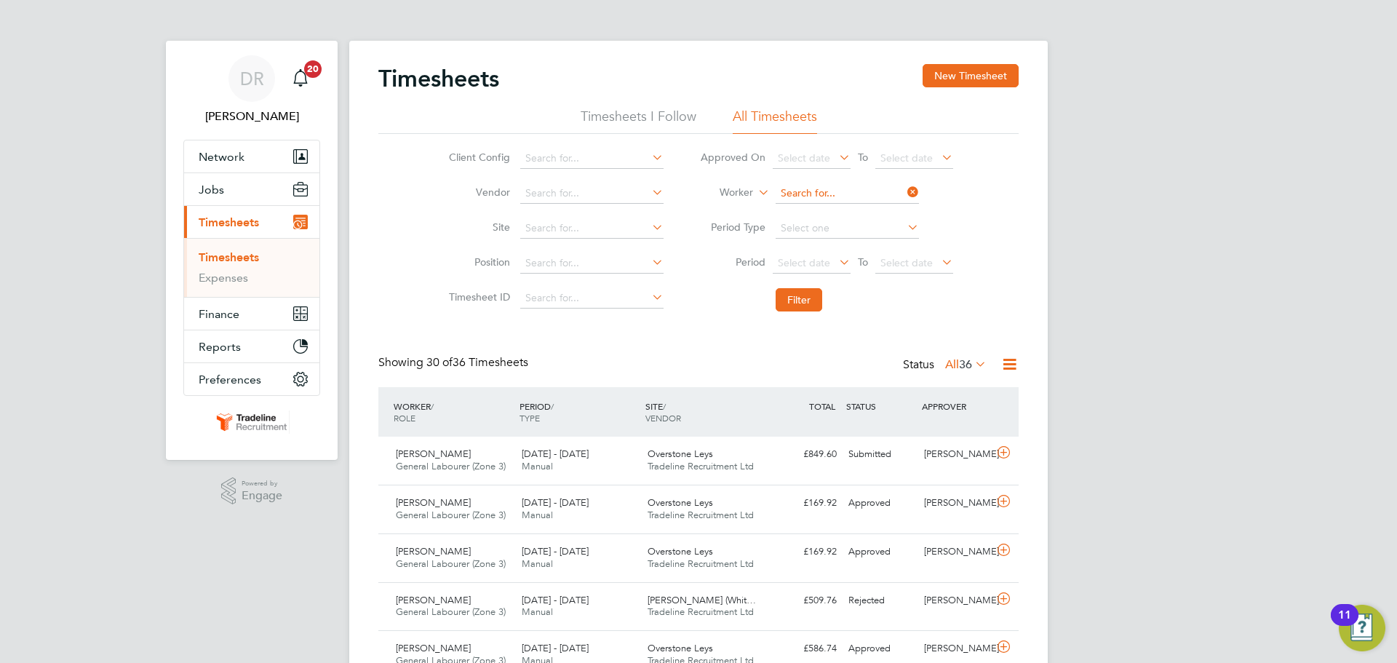
click at [818, 194] on input at bounding box center [847, 193] width 143 height 20
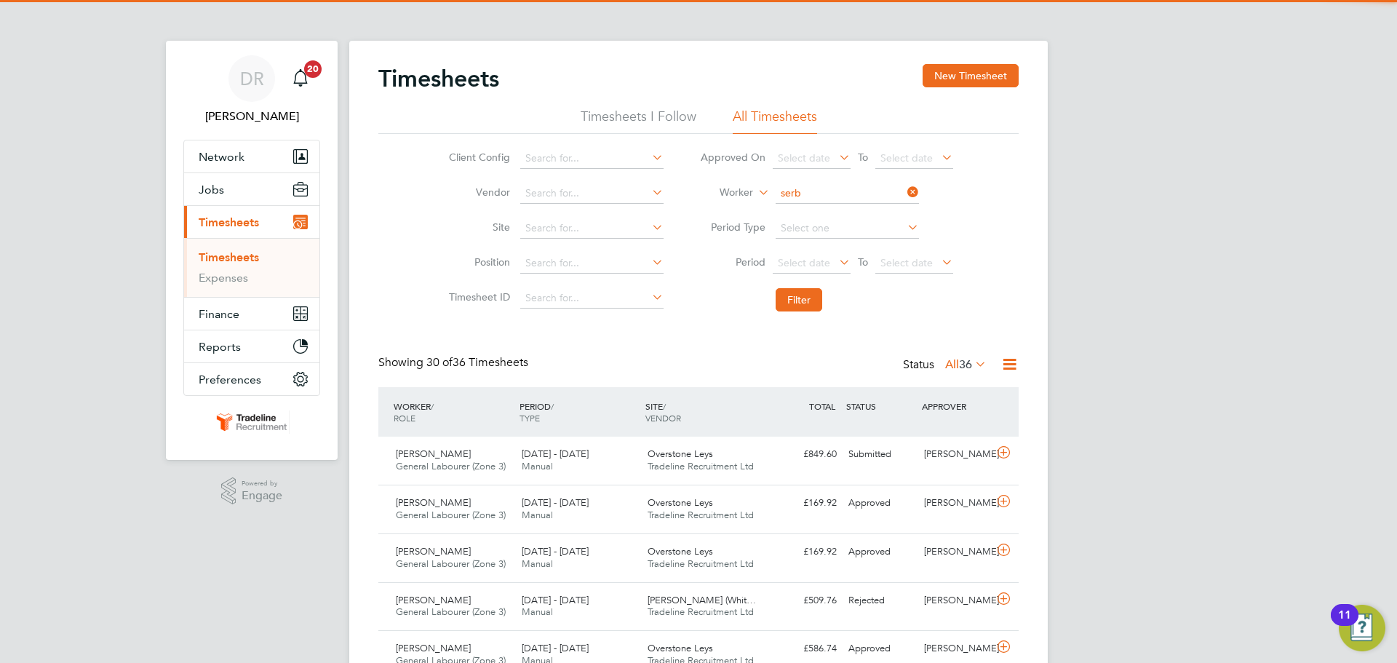
click at [864, 211] on b "Serb" at bounding box center [875, 213] width 22 height 12
type input "[PERSON_NAME]"
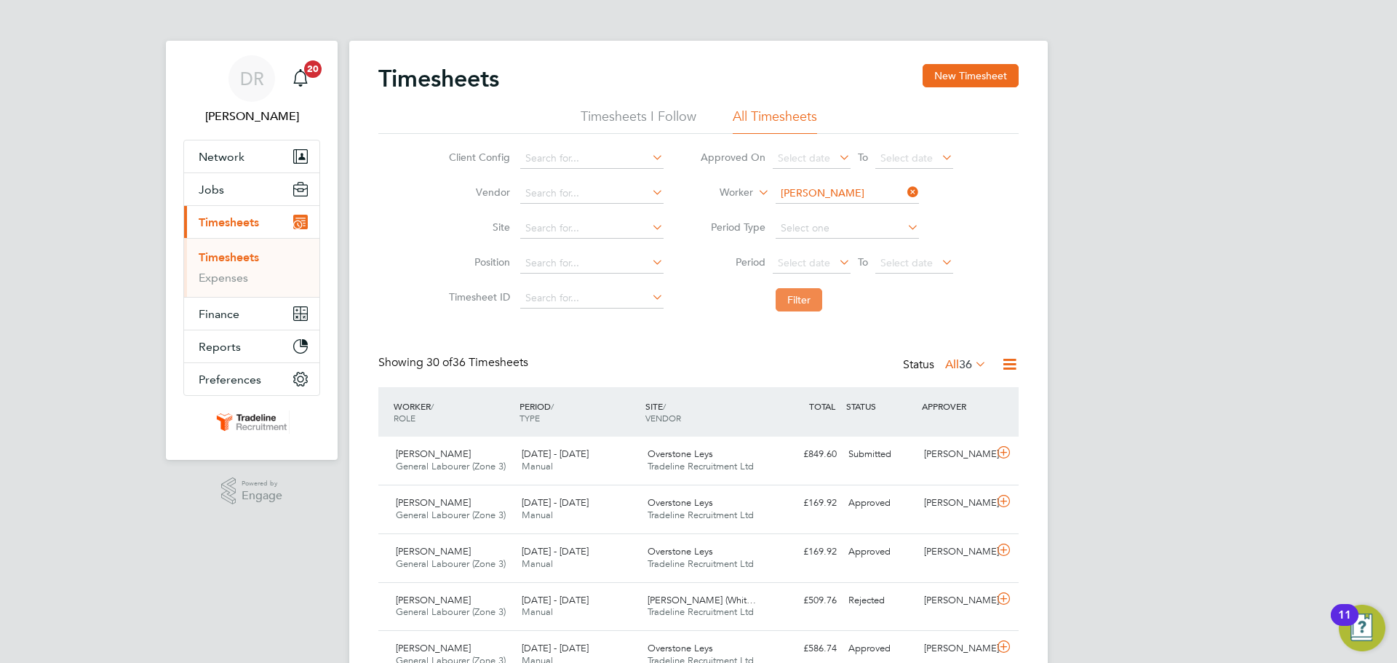
click at [785, 297] on button "Filter" at bounding box center [799, 299] width 47 height 23
click at [809, 193] on input at bounding box center [847, 193] width 143 height 20
click at [799, 235] on li "[PERSON_NAME] ile" at bounding box center [846, 233] width 145 height 20
type input "[PERSON_NAME]"
click at [783, 298] on button "Filter" at bounding box center [799, 299] width 47 height 23
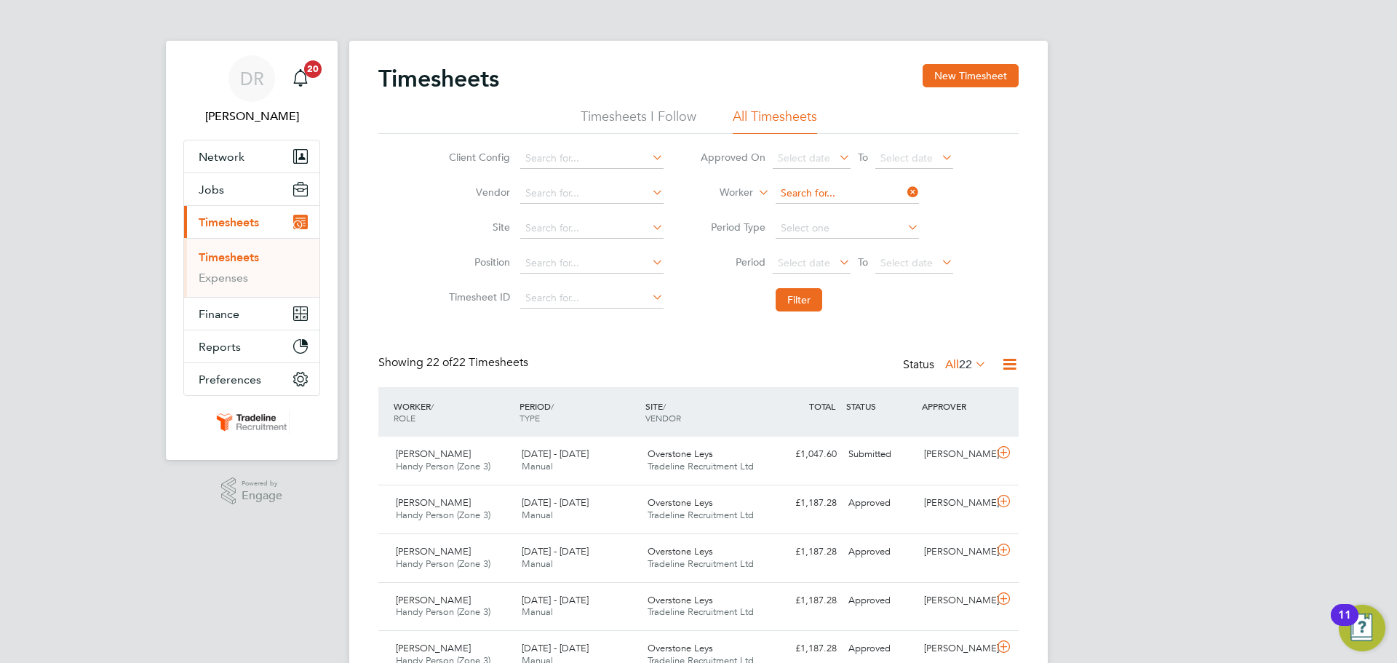
click at [819, 196] on input at bounding box center [847, 193] width 143 height 20
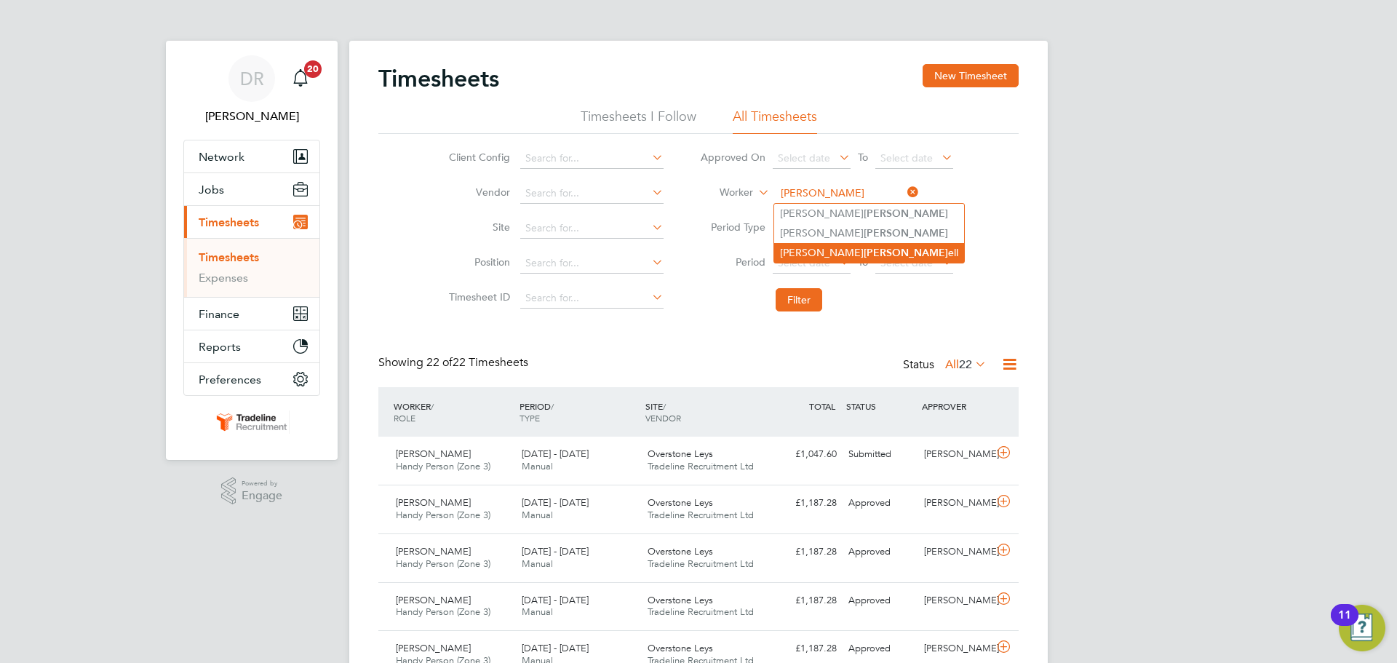
click at [816, 255] on li "[PERSON_NAME] ell" at bounding box center [869, 253] width 190 height 20
type input "[PERSON_NAME]"
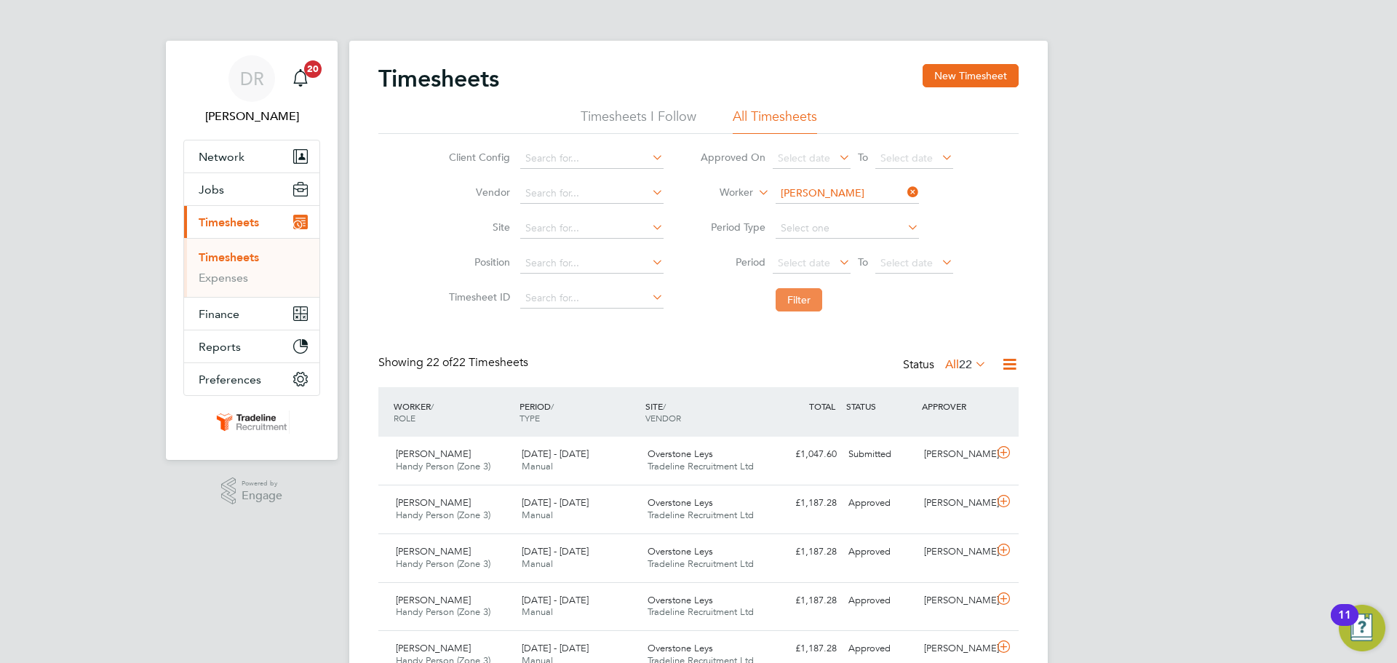
click at [809, 295] on button "Filter" at bounding box center [799, 299] width 47 height 23
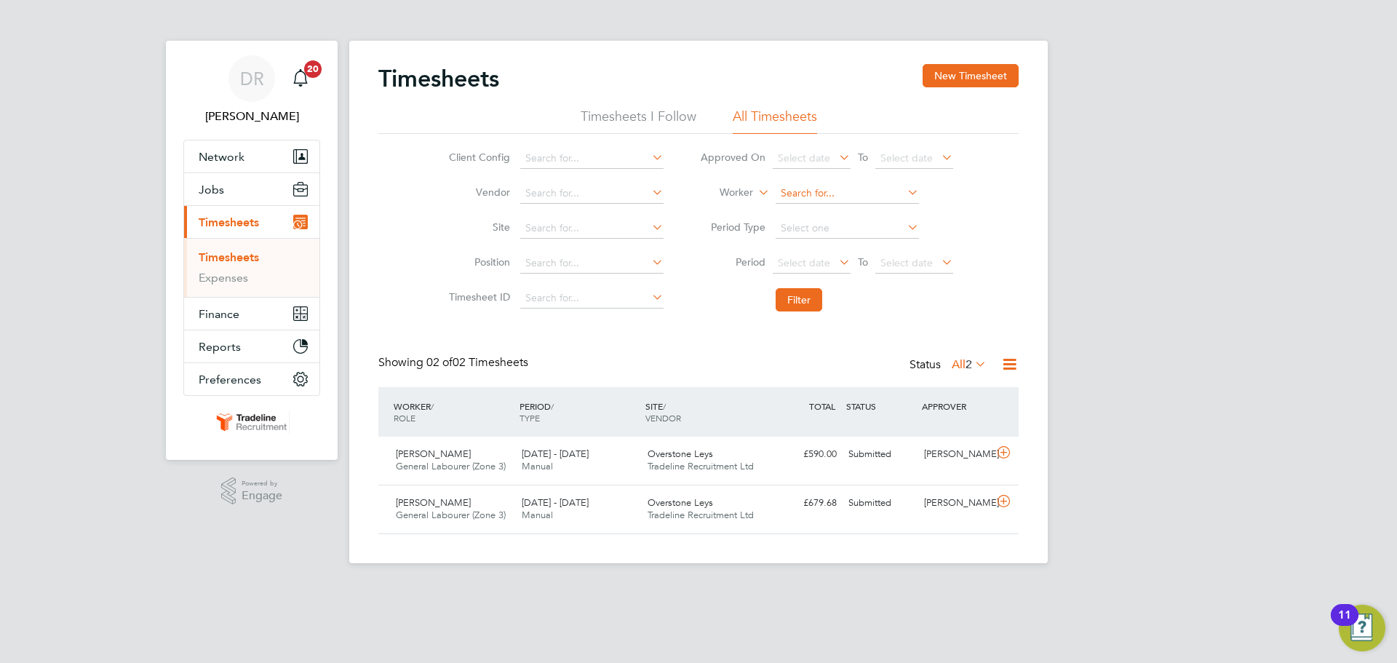
click at [822, 189] on input at bounding box center [847, 193] width 143 height 20
click at [805, 231] on b "[PERSON_NAME]" at bounding box center [822, 233] width 84 height 12
type input "[PERSON_NAME]"
click at [790, 303] on button "Filter" at bounding box center [799, 299] width 47 height 23
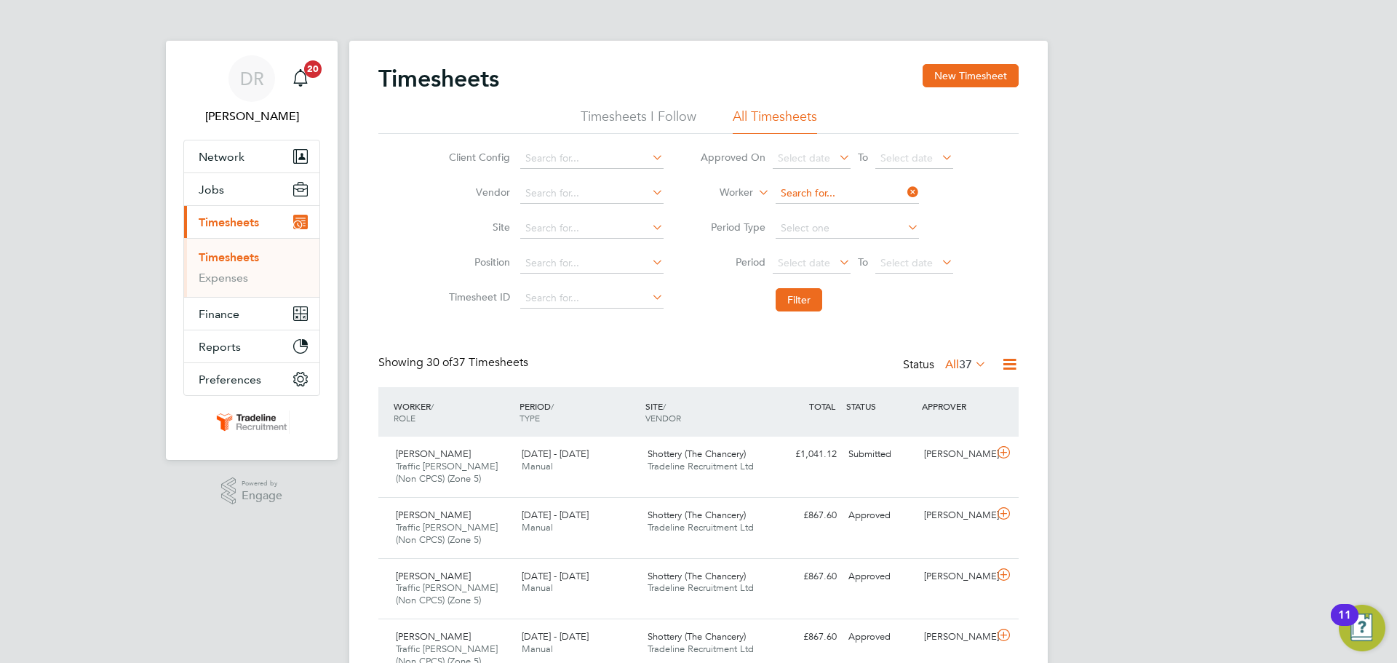
click at [819, 190] on input at bounding box center [847, 193] width 143 height 20
click at [807, 205] on li "[PERSON_NAME] cu" at bounding box center [846, 214] width 145 height 20
type input "[PERSON_NAME]"
drag, startPoint x: 789, startPoint y: 301, endPoint x: 790, endPoint y: 275, distance: 26.2
click at [790, 301] on button "Filter" at bounding box center [799, 299] width 47 height 23
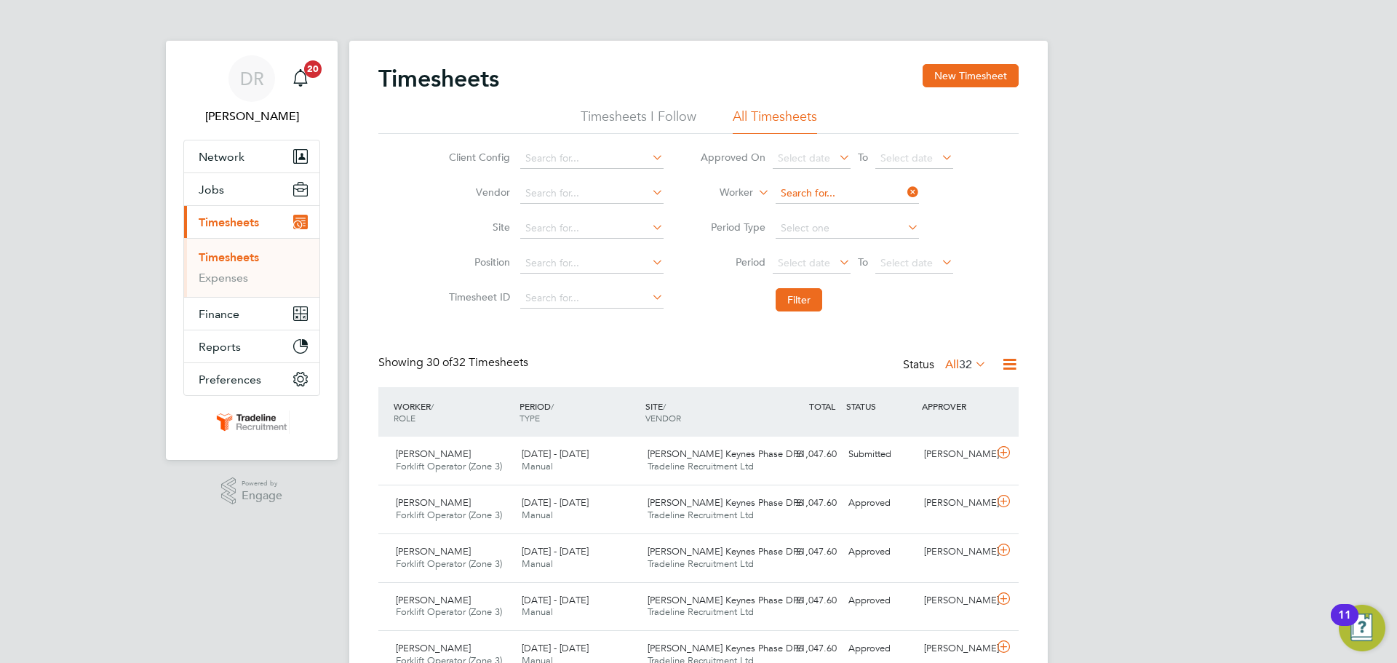
click at [815, 191] on input at bounding box center [847, 193] width 143 height 20
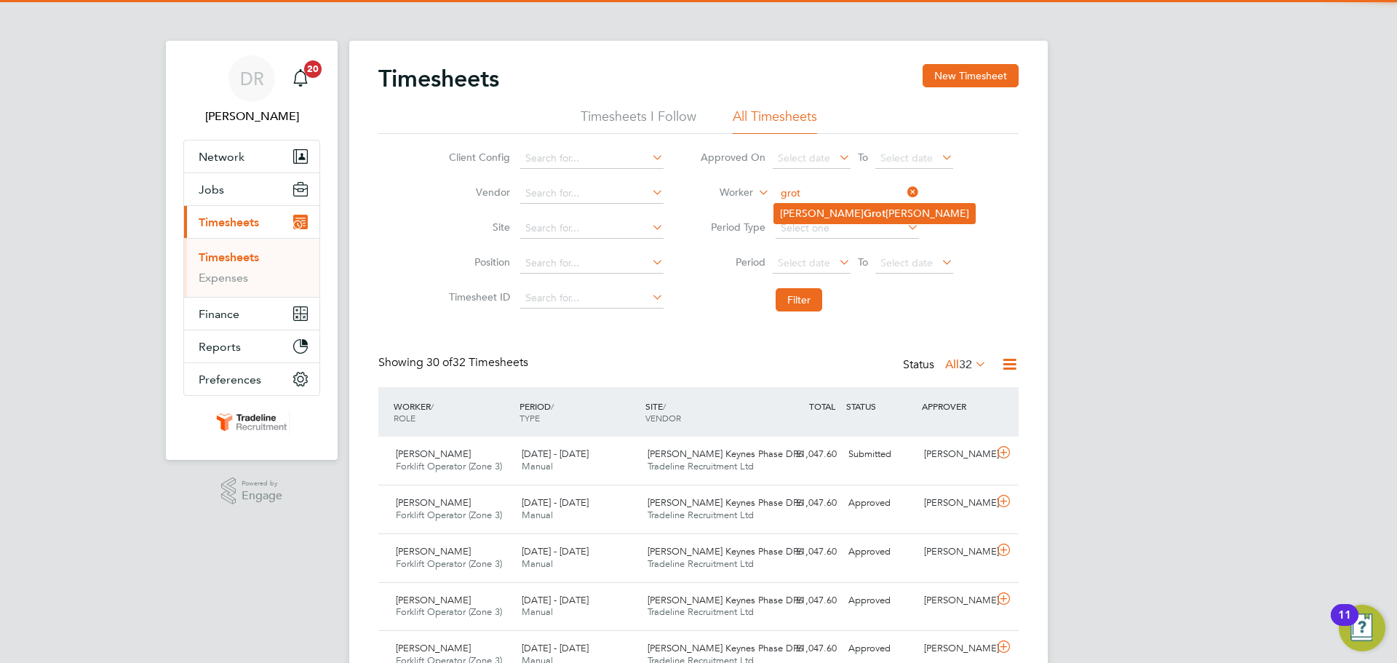
click at [815, 210] on li "[PERSON_NAME] [PERSON_NAME]" at bounding box center [874, 214] width 201 height 20
type input "[PERSON_NAME]"
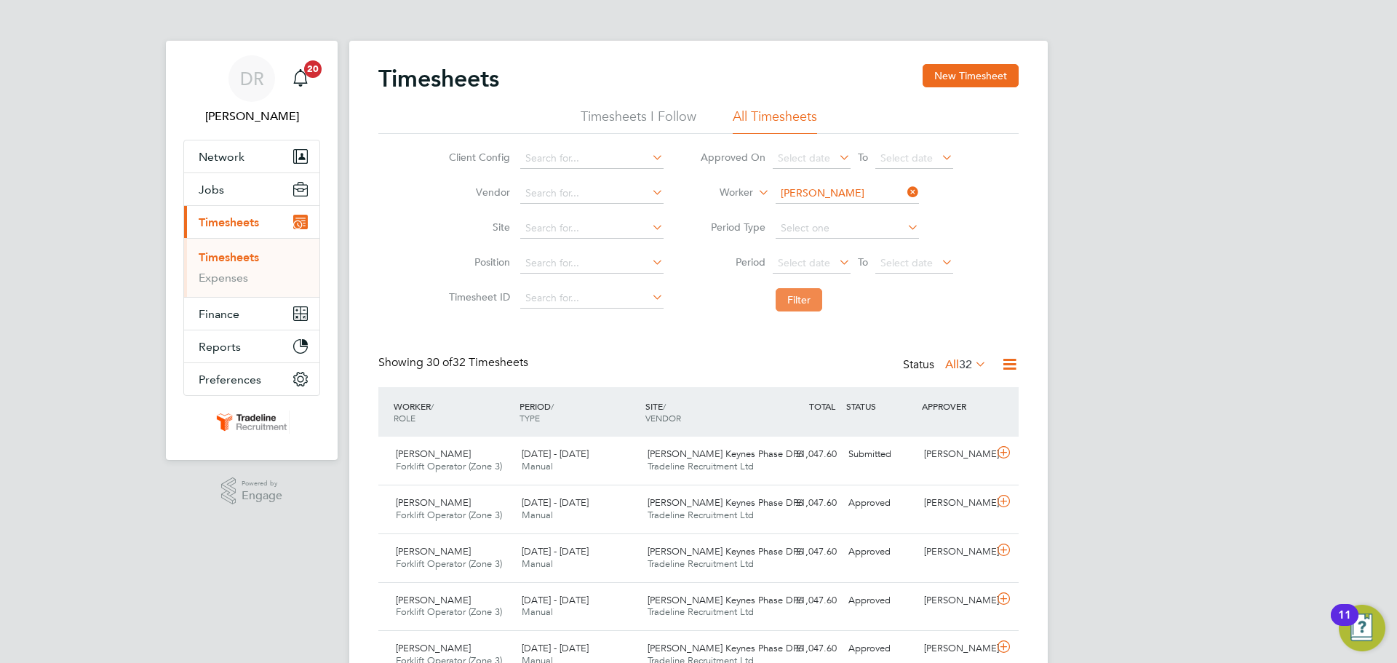
click at [806, 295] on button "Filter" at bounding box center [799, 299] width 47 height 23
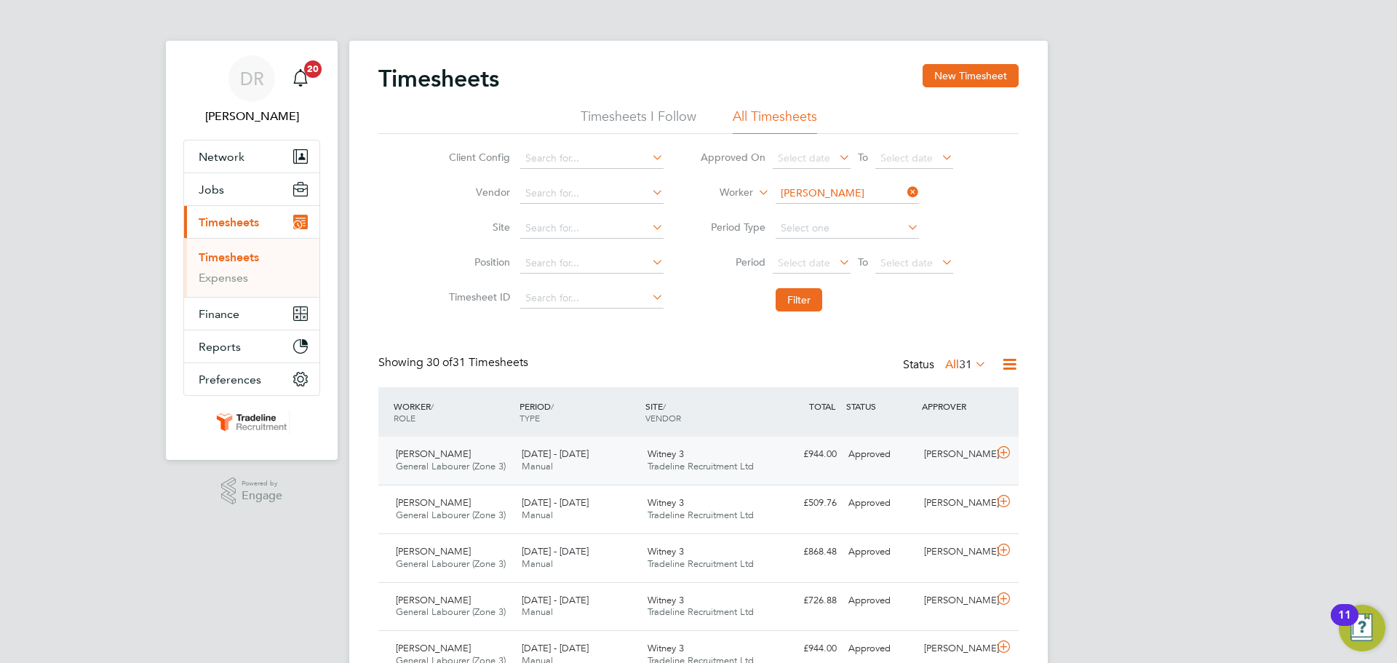
click at [1005, 452] on icon at bounding box center [1004, 453] width 18 height 12
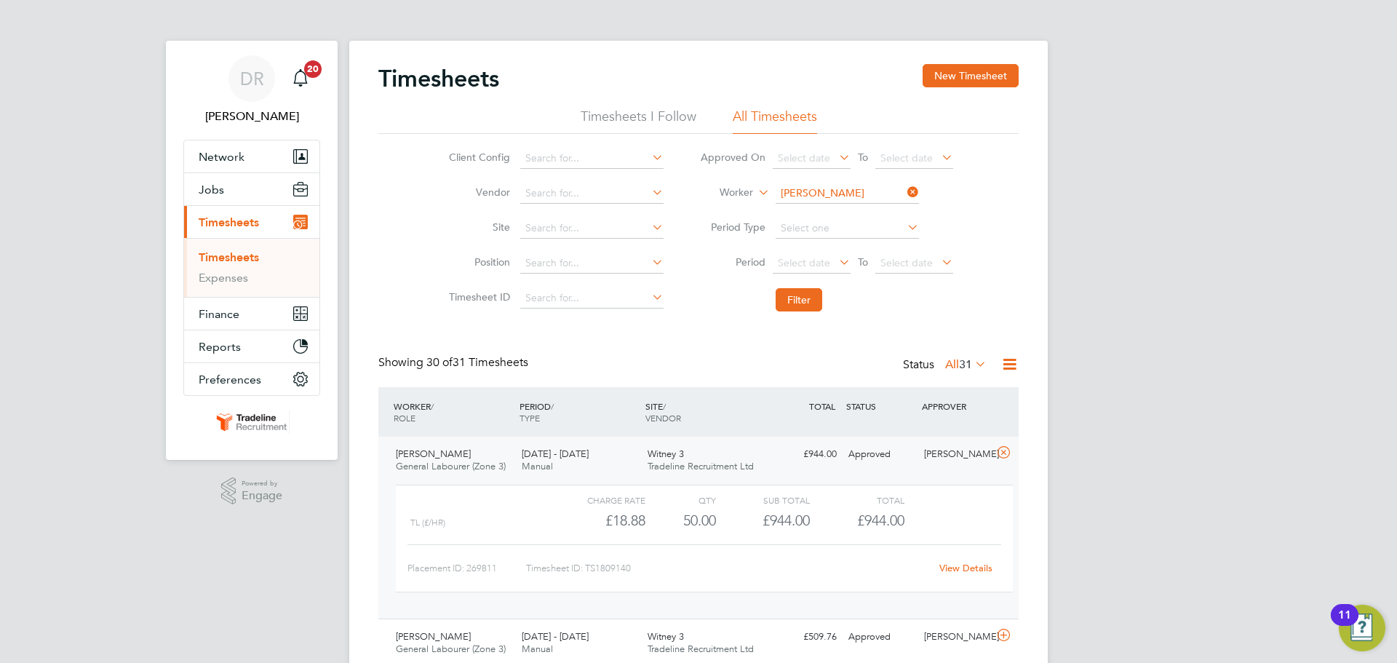
click at [840, 187] on input "[PERSON_NAME]" at bounding box center [847, 193] width 143 height 20
click at [846, 287] on li "[PERSON_NAME]" at bounding box center [846, 292] width 145 height 20
type input "[PERSON_NAME]"
click at [795, 300] on button "Filter" at bounding box center [799, 299] width 47 height 23
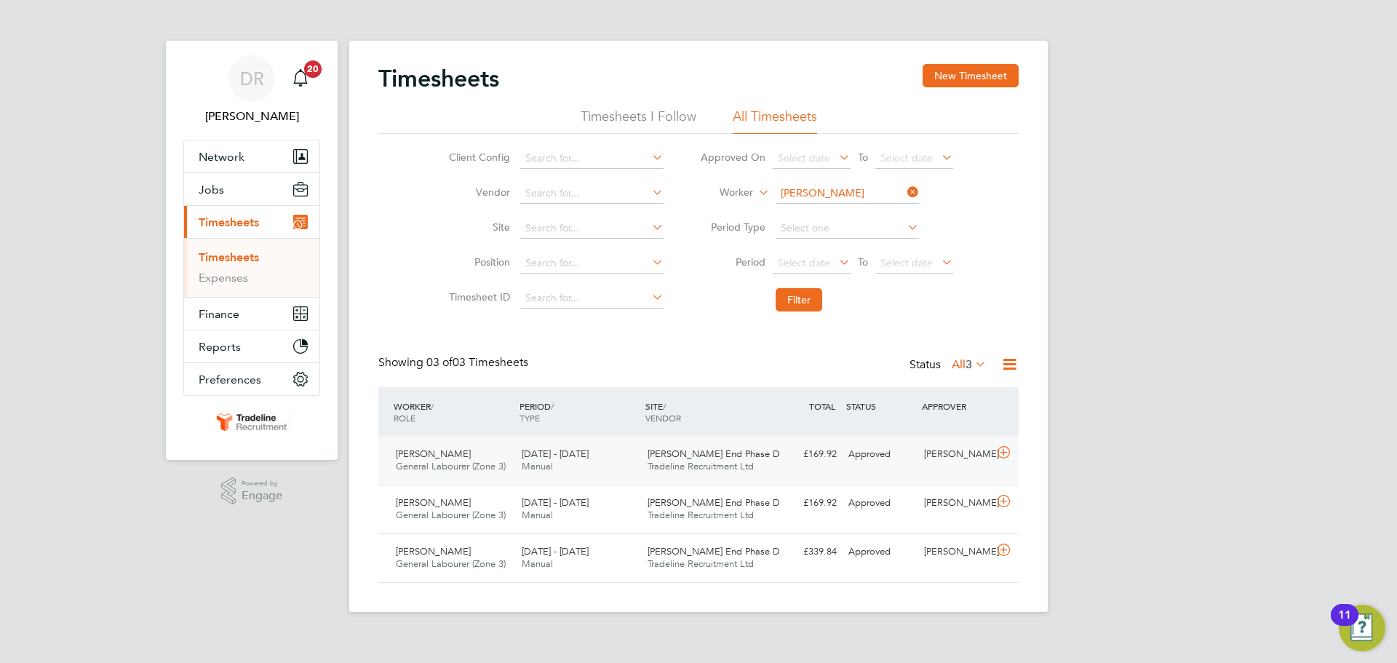
click at [1000, 450] on icon at bounding box center [1004, 453] width 18 height 12
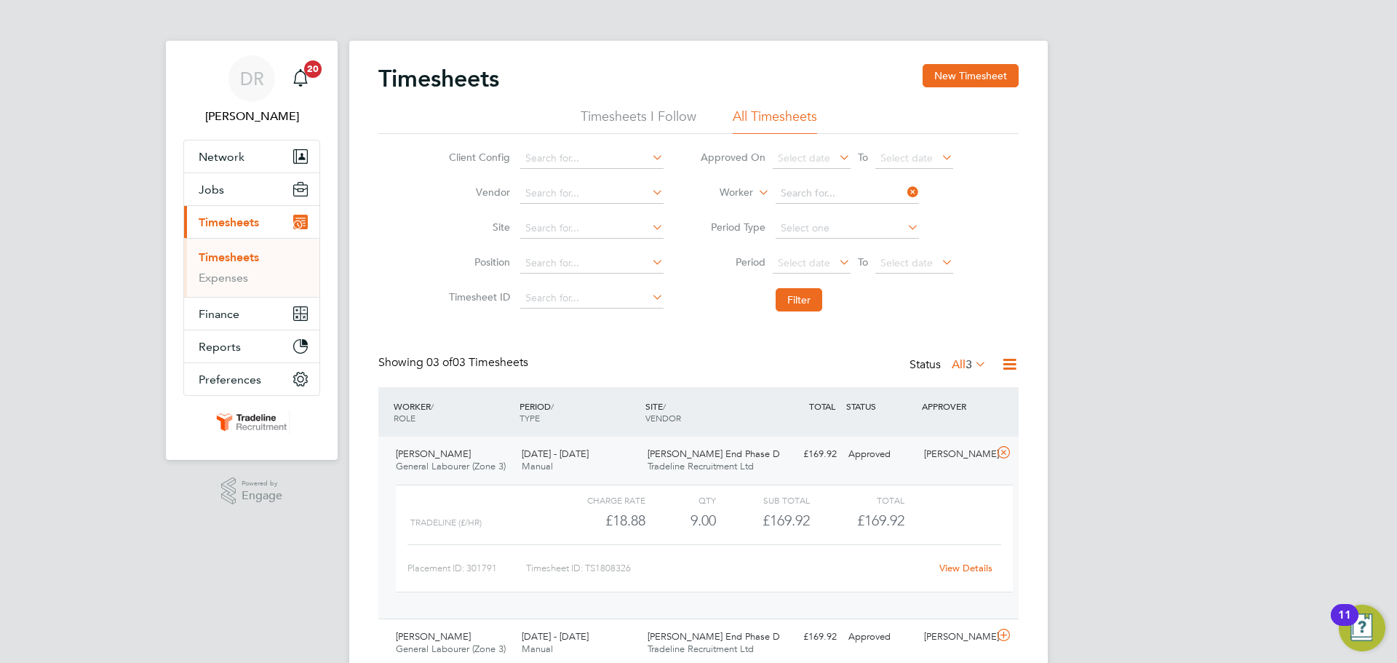
drag, startPoint x: 813, startPoint y: 191, endPoint x: 742, endPoint y: 184, distance: 71.6
click at [813, 191] on input at bounding box center [847, 193] width 143 height 20
click at [864, 210] on b "[PERSON_NAME]" at bounding box center [906, 213] width 84 height 12
type input "[PERSON_NAME]"
click at [799, 293] on button "Filter" at bounding box center [799, 299] width 47 height 23
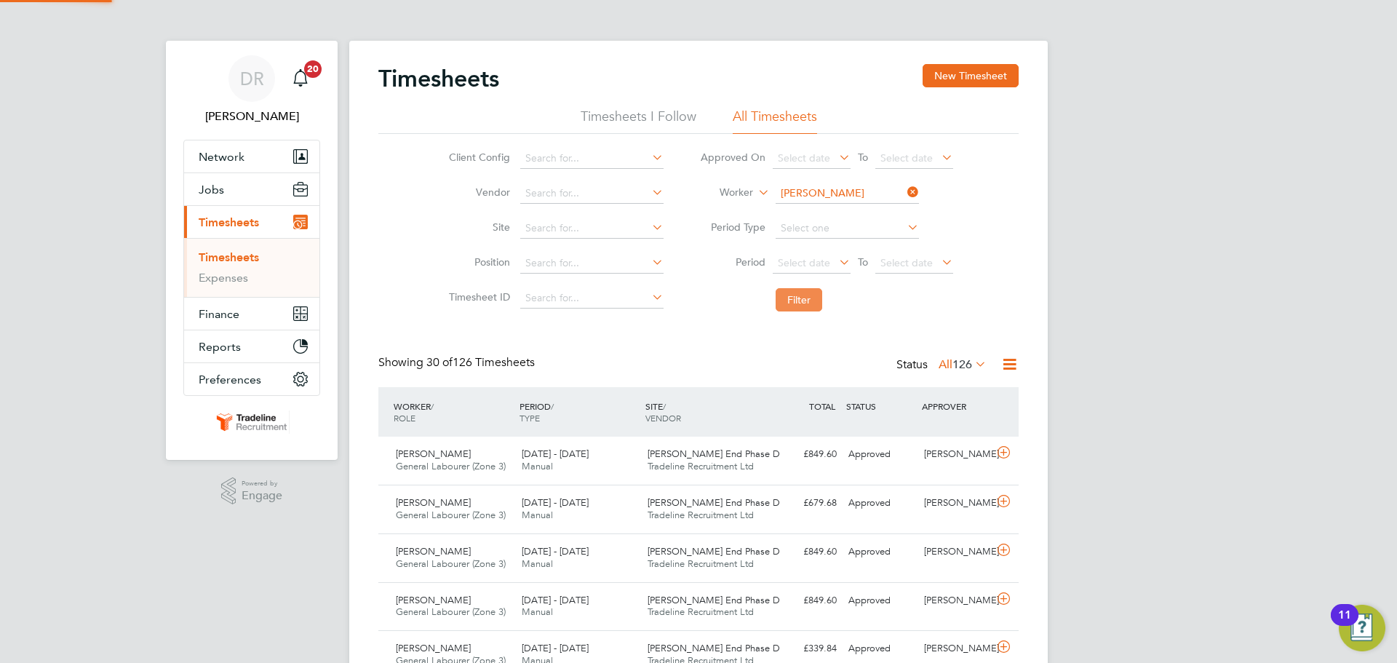
scroll to position [37, 127]
drag, startPoint x: 963, startPoint y: 447, endPoint x: 973, endPoint y: 457, distance: 14.4
click at [972, 467] on div "[PERSON_NAME] General Labourer (Zone 3) [DATE] - [DATE] [DATE] - [DATE] Manual …" at bounding box center [698, 461] width 640 height 48
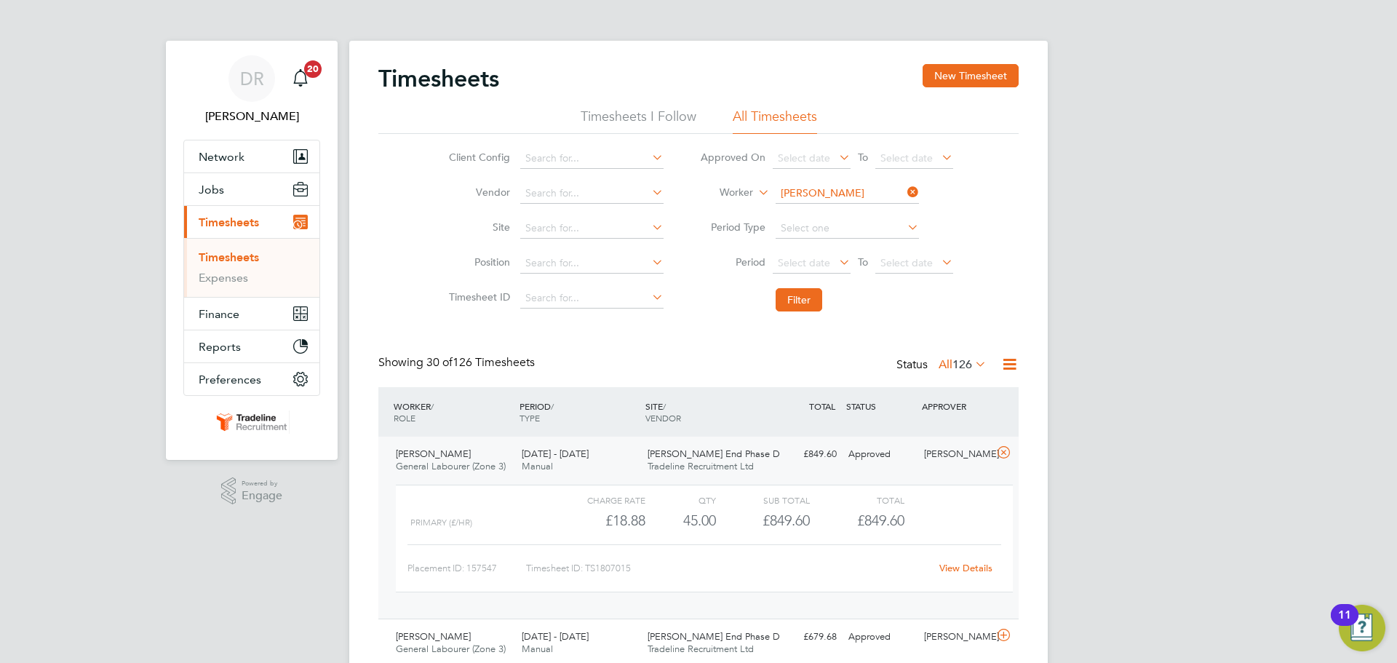
click at [805, 189] on input "[PERSON_NAME]" at bounding box center [847, 193] width 143 height 20
type input "k"
click at [801, 221] on li "Koko Ek anem" at bounding box center [846, 214] width 145 height 20
type input "[PERSON_NAME]"
click at [807, 303] on button "Filter" at bounding box center [799, 299] width 47 height 23
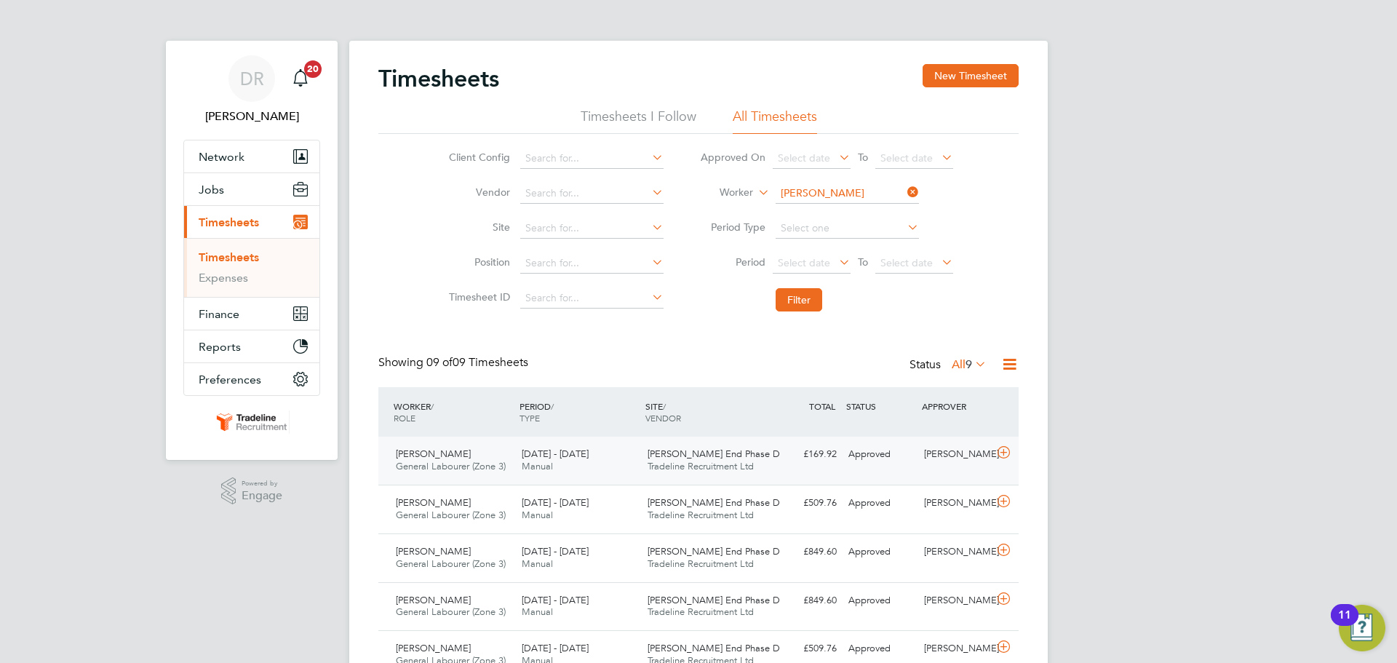
click at [1006, 452] on icon at bounding box center [1004, 453] width 18 height 12
